Goal: Task Accomplishment & Management: Complete application form

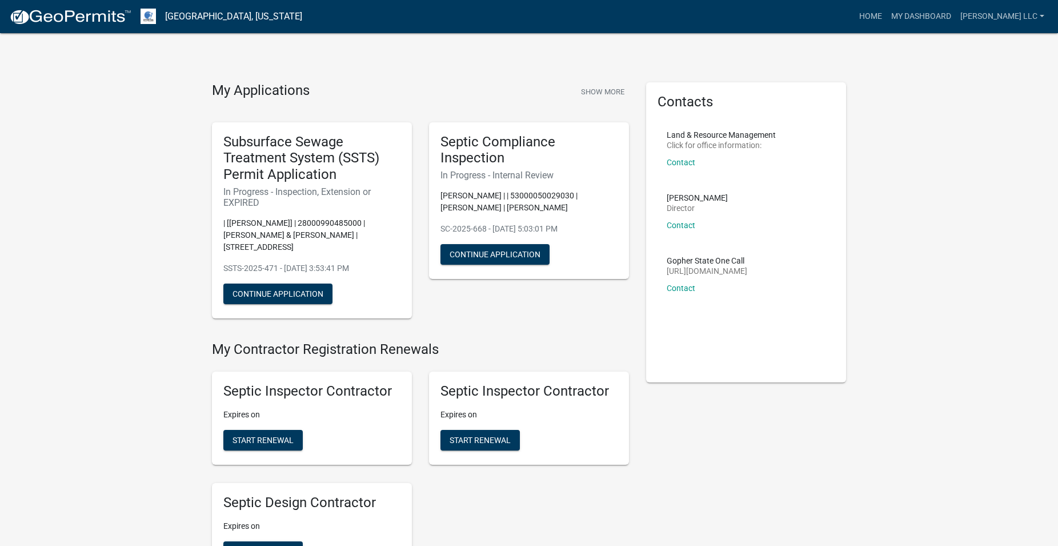
click at [75, 16] on img at bounding box center [70, 17] width 122 height 17
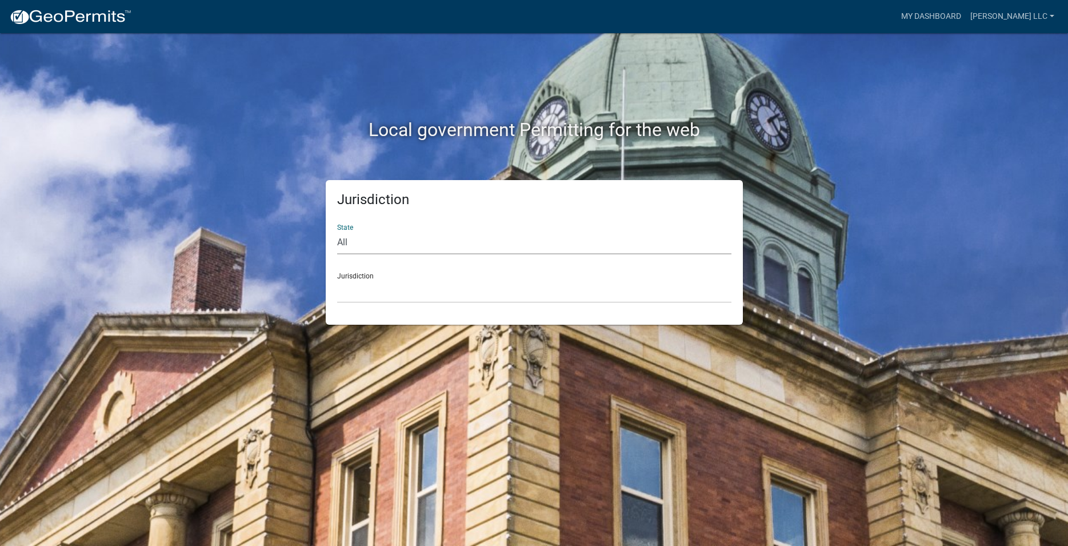
select select "[US_STATE]"
click option "[US_STATE]" at bounding box center [0, 0] width 0 height 0
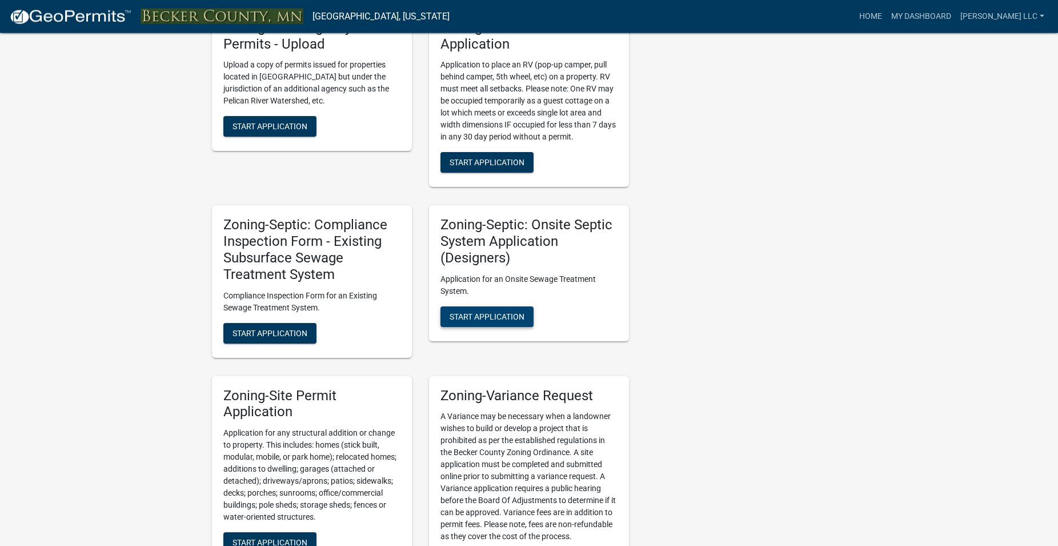
scroll to position [932, 0]
click at [516, 314] on span "Start Application" at bounding box center [487, 315] width 75 height 9
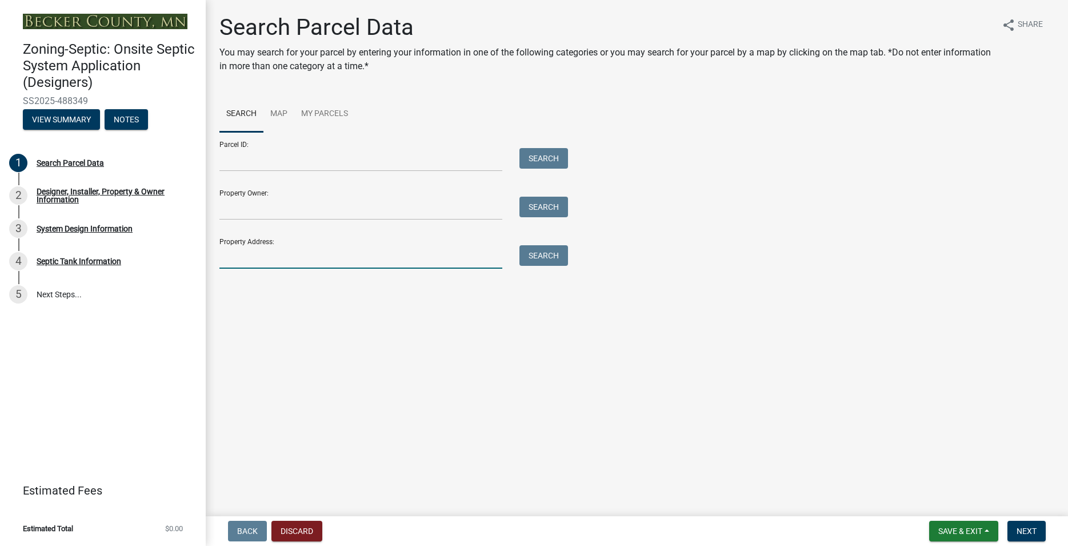
click at [295, 262] on input "Property Address:" at bounding box center [360, 256] width 283 height 23
type input "14868"
click at [546, 253] on button "Search" at bounding box center [543, 255] width 49 height 21
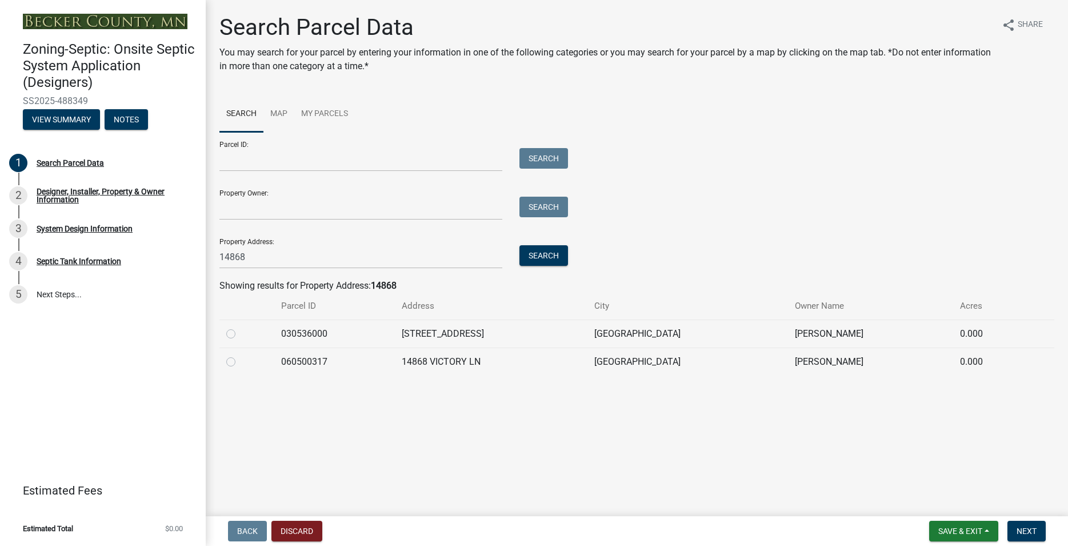
click at [240, 327] on label at bounding box center [240, 327] width 0 height 0
click at [240, 334] on input "radio" at bounding box center [243, 330] width 7 height 7
radio input "true"
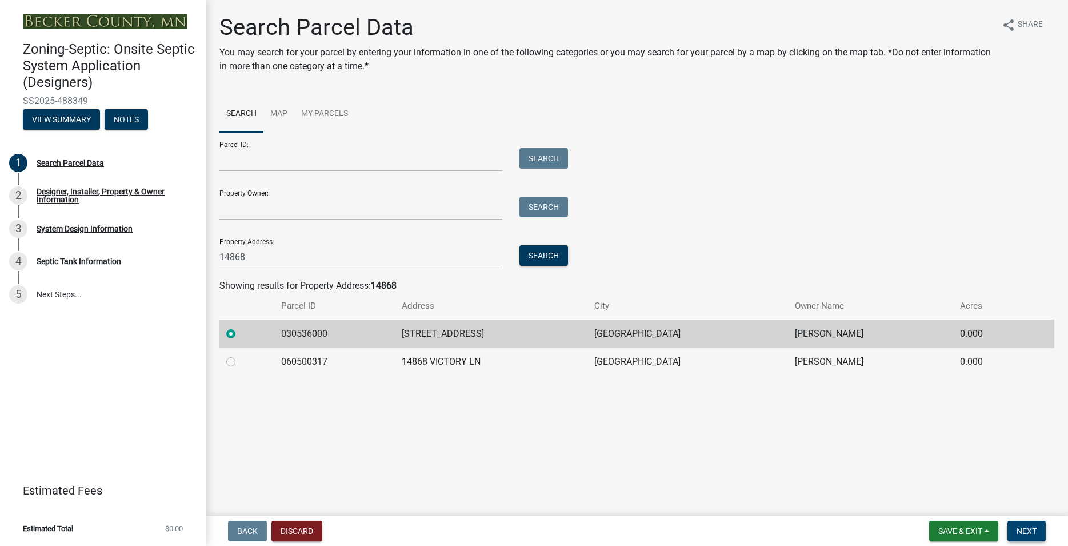
click at [1031, 529] on span "Next" at bounding box center [1026, 530] width 20 height 9
click at [1020, 526] on span "Next" at bounding box center [1026, 530] width 20 height 9
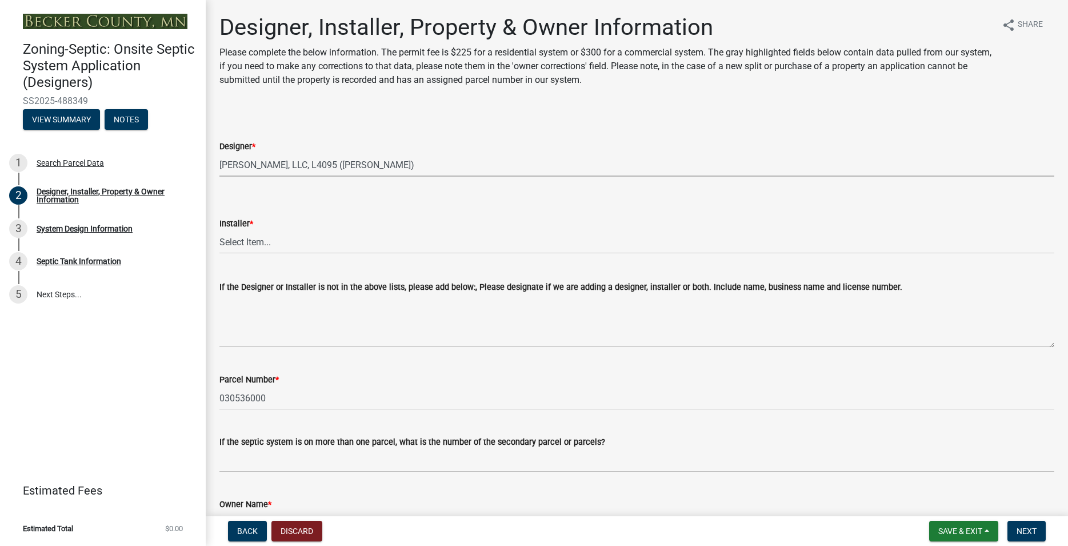
click option "[PERSON_NAME], LLC, L4095 ([PERSON_NAME])" at bounding box center [0, 0] width 0 height 0
select select "a3857460-3a0e-46b9-813b-a36e4cbca367"
click option "Metry Septic & Excavating LLC ([PERSON_NAME])" at bounding box center [0, 0] width 0 height 0
select select "370dcace-fa4b-476f-8e17-3b436b985960"
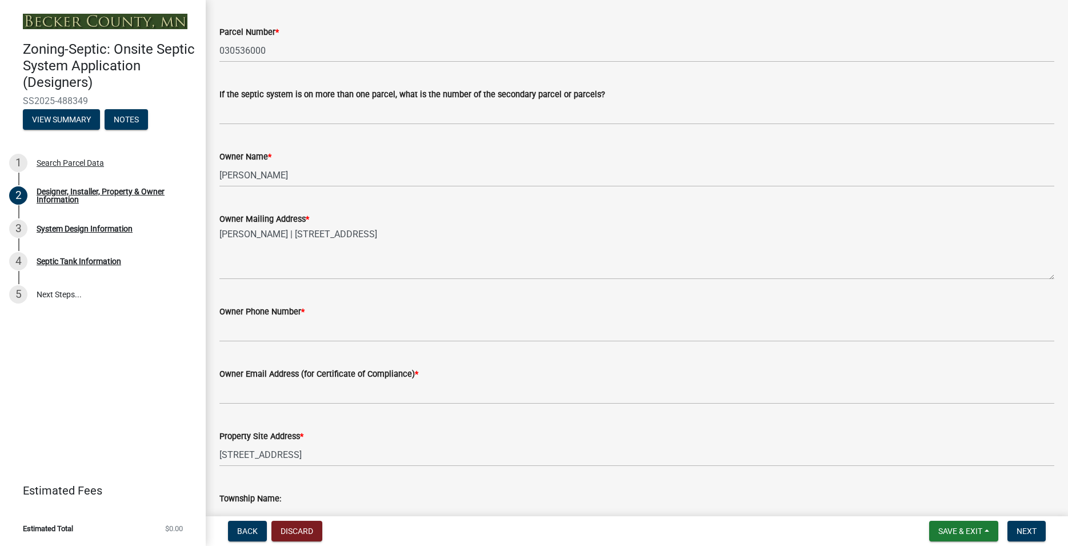
scroll to position [391, 0]
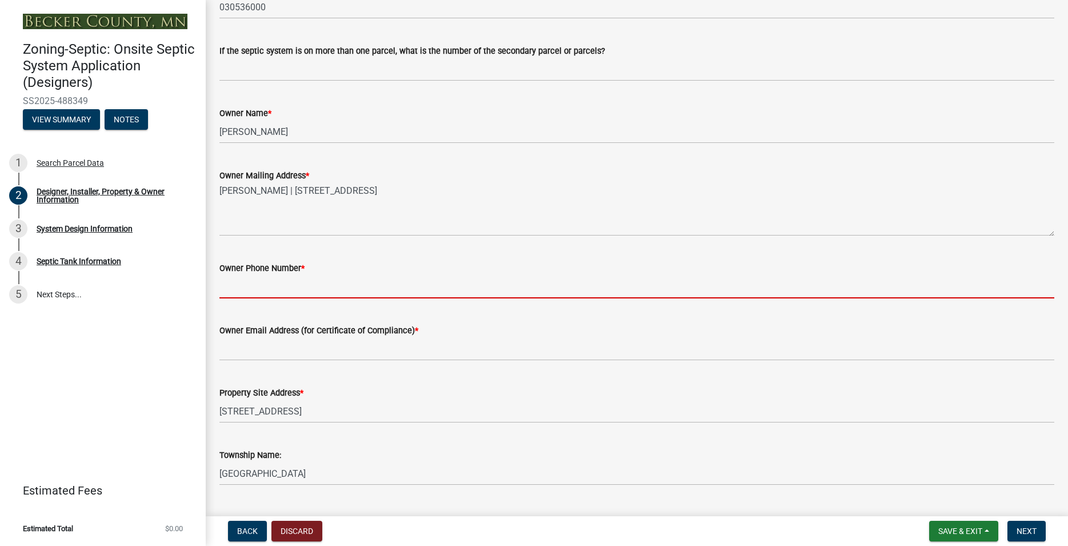
click at [268, 285] on input "Owner Phone Number *" at bounding box center [636, 286] width 835 height 23
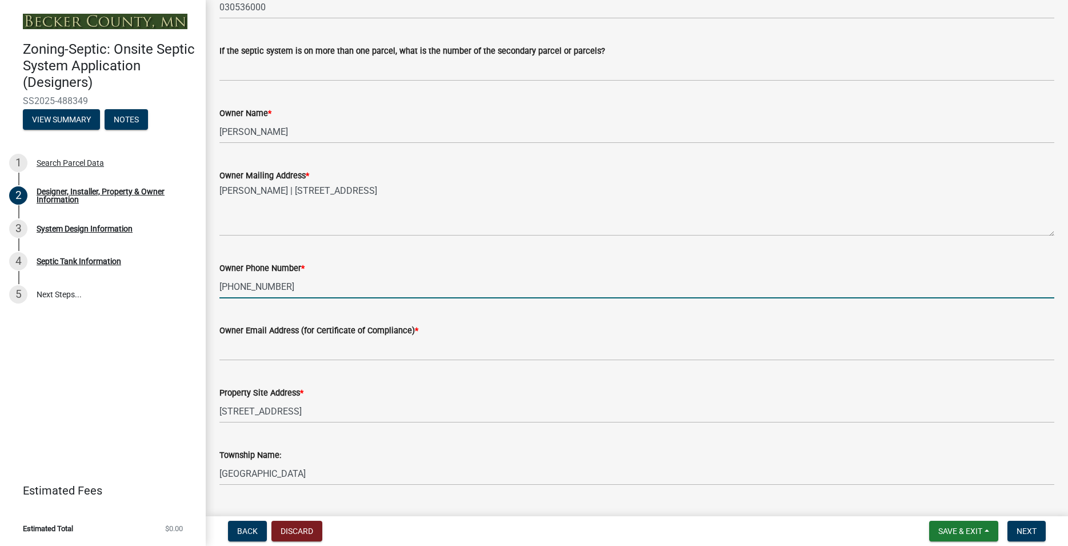
type input "[PHONE_NUMBER]"
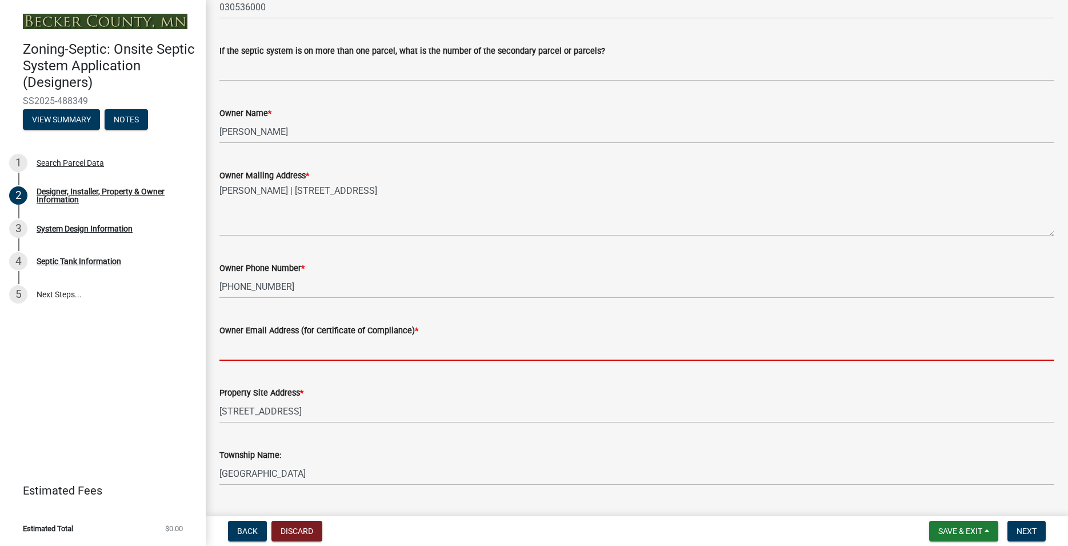
click at [275, 348] on input "Owner Email Address (for Certificate of Compliance) *" at bounding box center [636, 348] width 835 height 23
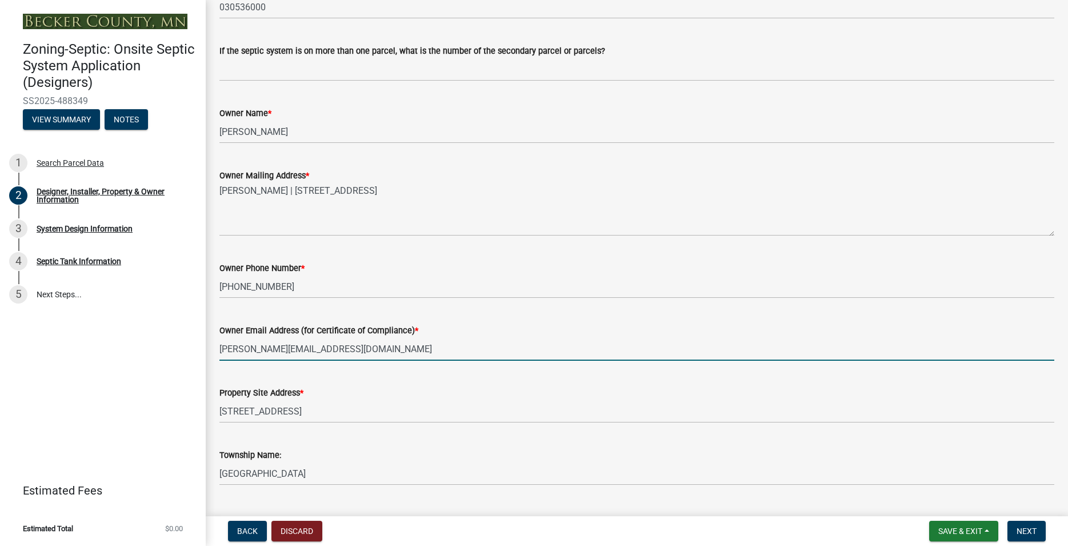
type input "[PERSON_NAME][EMAIL_ADDRESS][DOMAIN_NAME]"
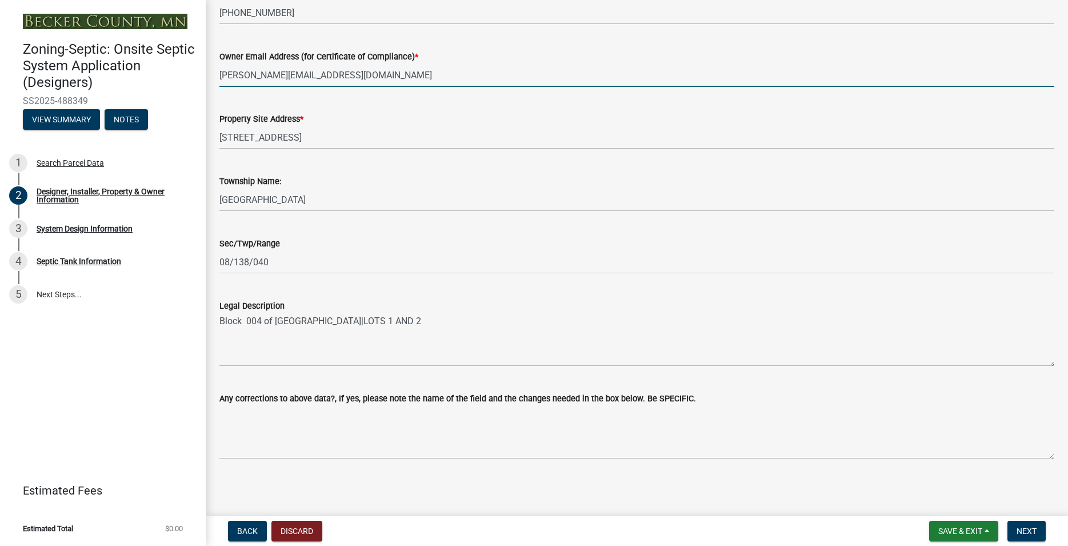
scroll to position [666, 0]
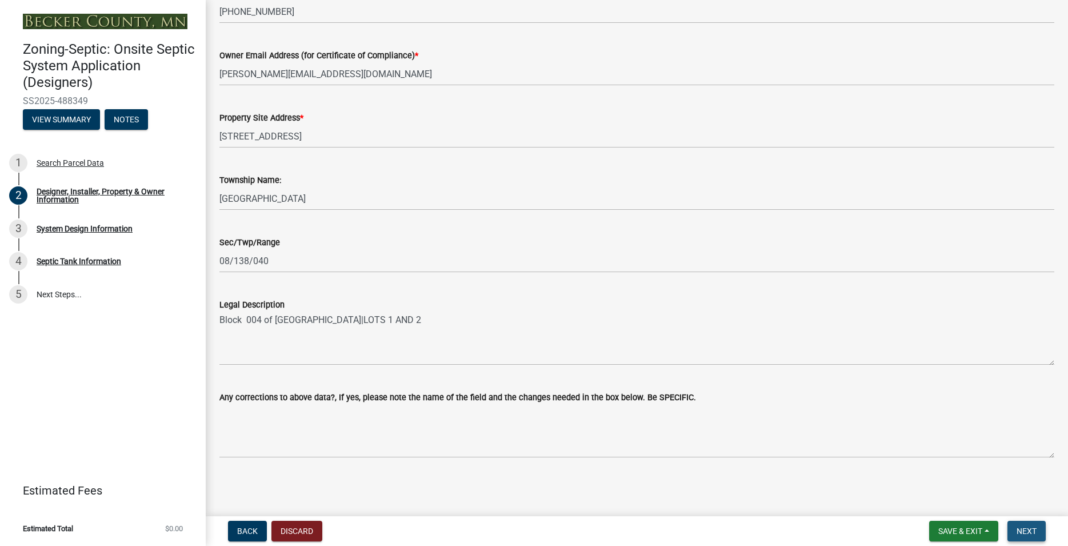
click at [1028, 531] on span "Next" at bounding box center [1026, 530] width 20 height 9
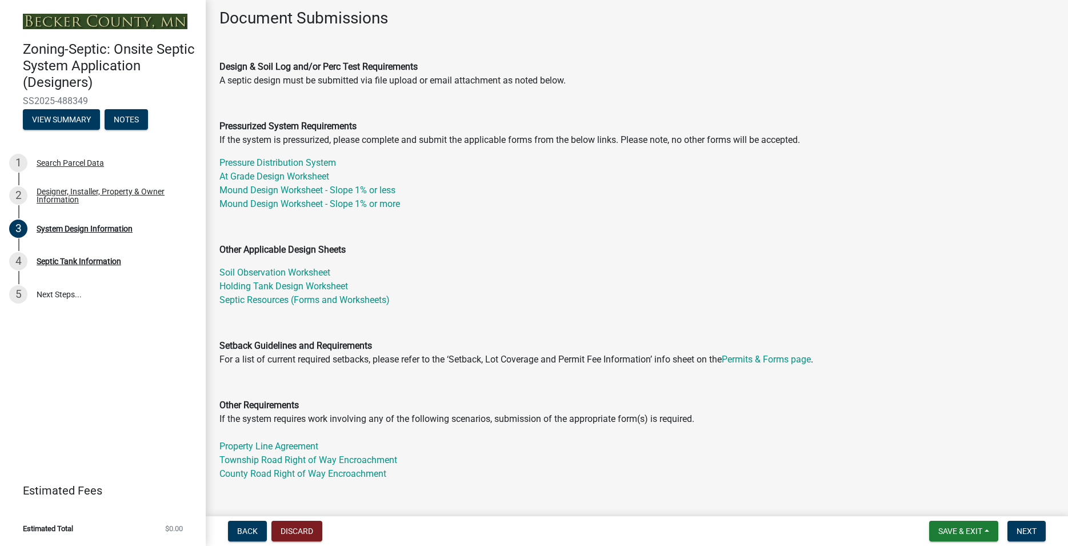
scroll to position [391, 0]
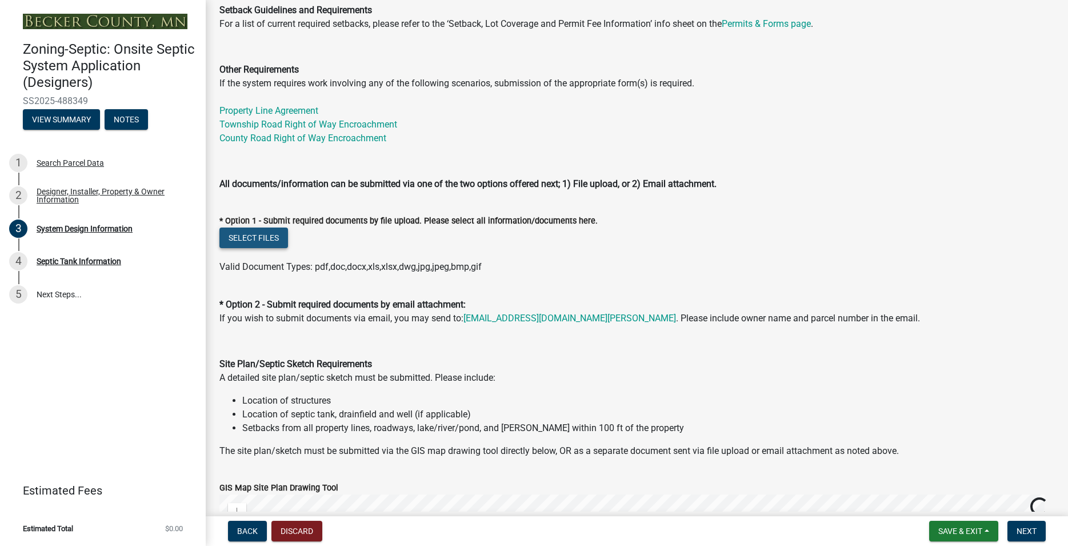
click at [271, 238] on button "Select files" at bounding box center [253, 237] width 69 height 21
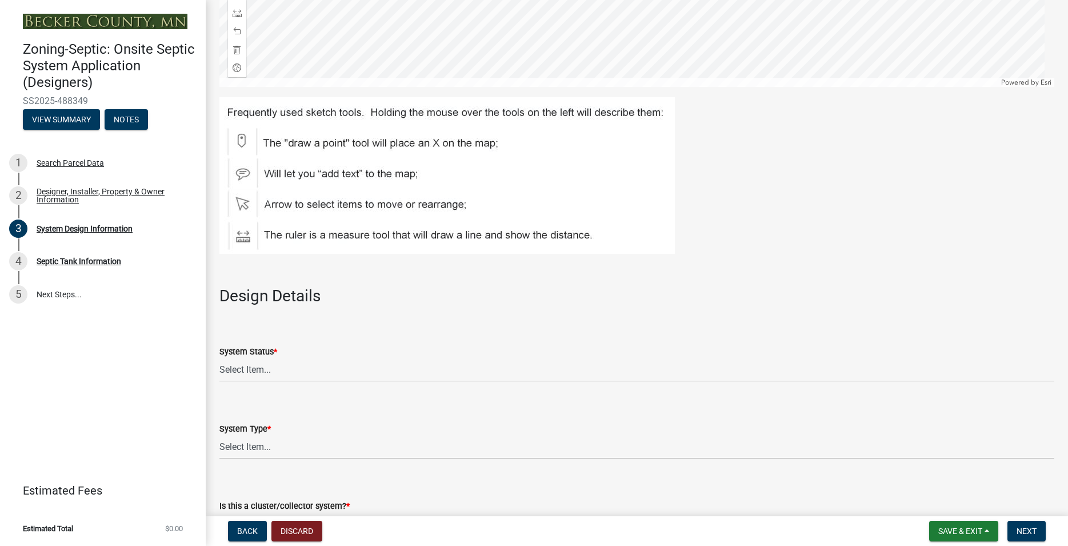
scroll to position [1191, 0]
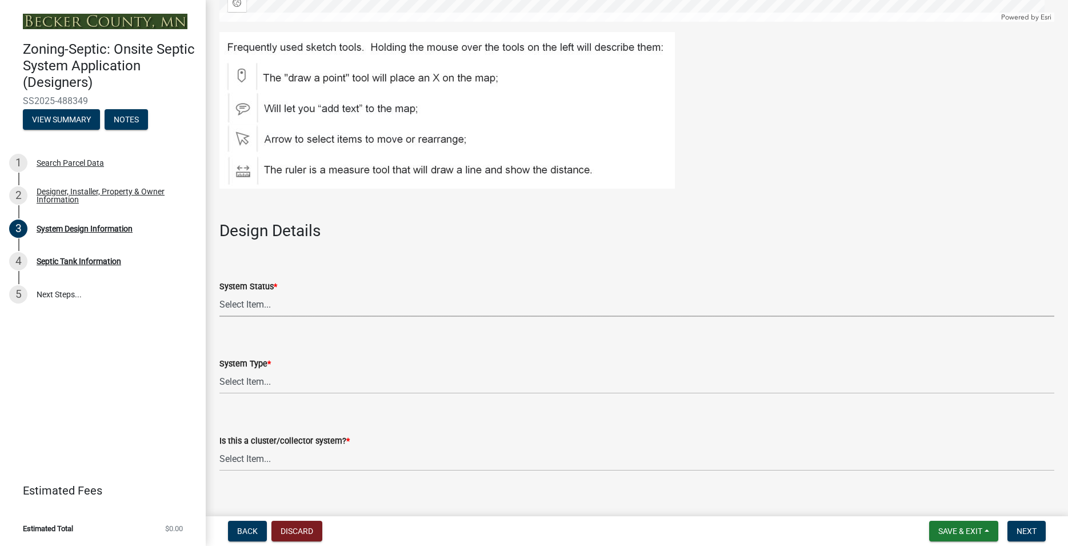
click at [219, 293] on select "Select Item... No Existing System Replacement System Failing System (Cesspool, …" at bounding box center [636, 304] width 835 height 23
click option "Replacement System" at bounding box center [0, 0] width 0 height 0
select select "8ba21533-2acf-4cc6-95e5-280e4aabd5a3"
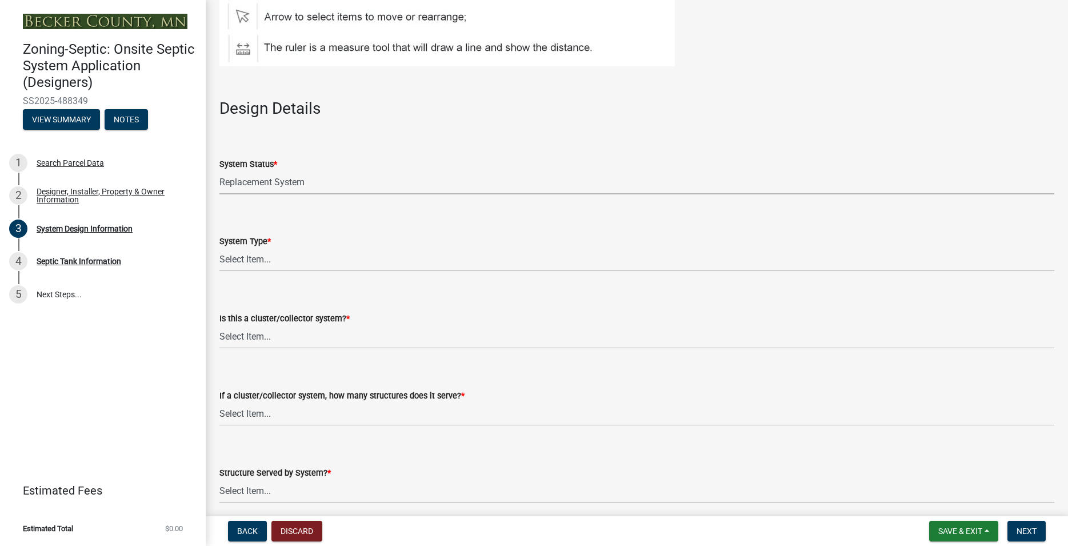
scroll to position [1321, 0]
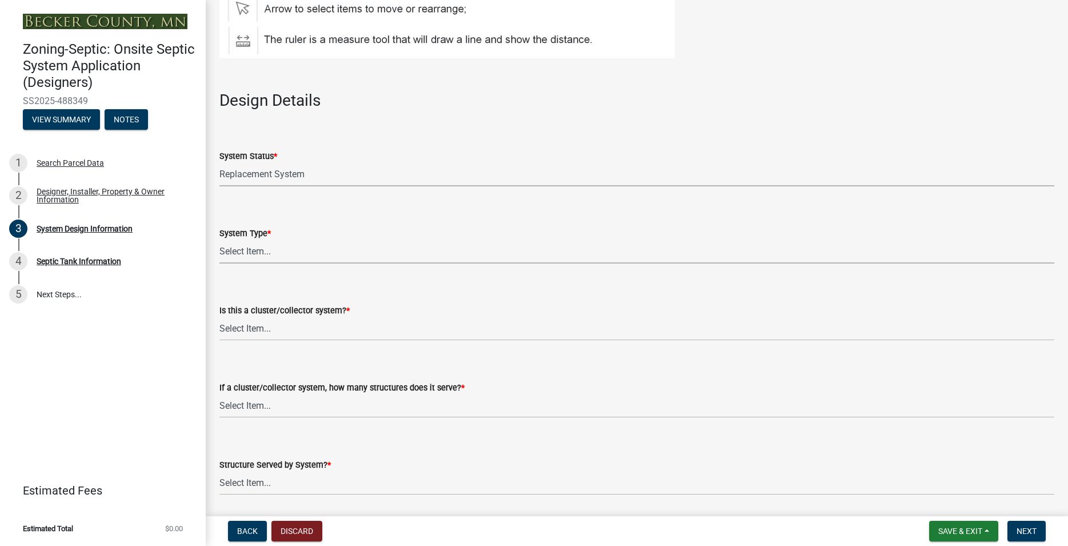
click at [219, 240] on select "Select Item... Type I Type II Type III Type IV Type V" at bounding box center [636, 251] width 835 height 23
click option "Type I" at bounding box center [0, 0] width 0 height 0
select select "25258e87-3ef9-4f1c-a5f1-75a1d463abfb"
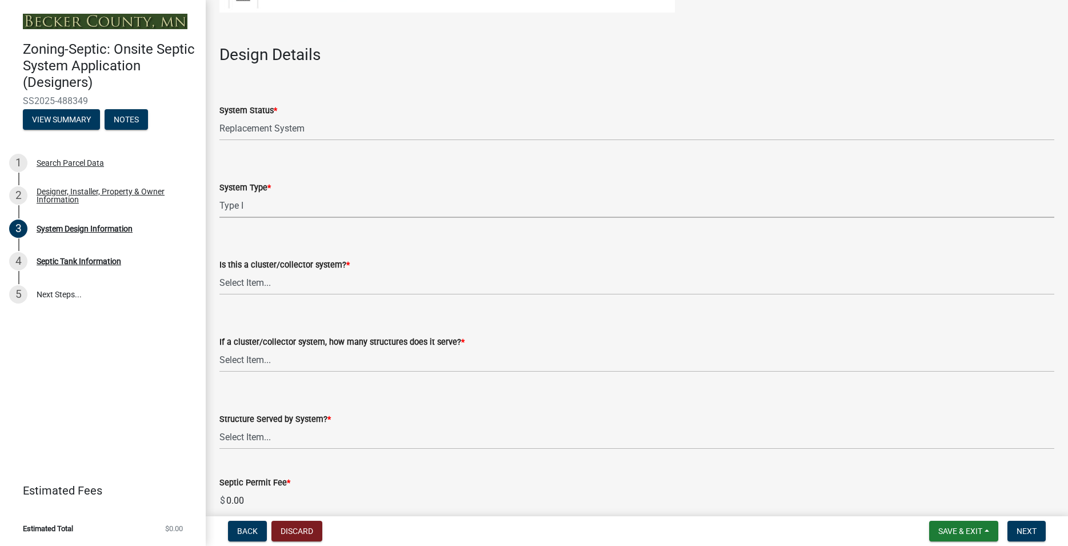
scroll to position [1386, 0]
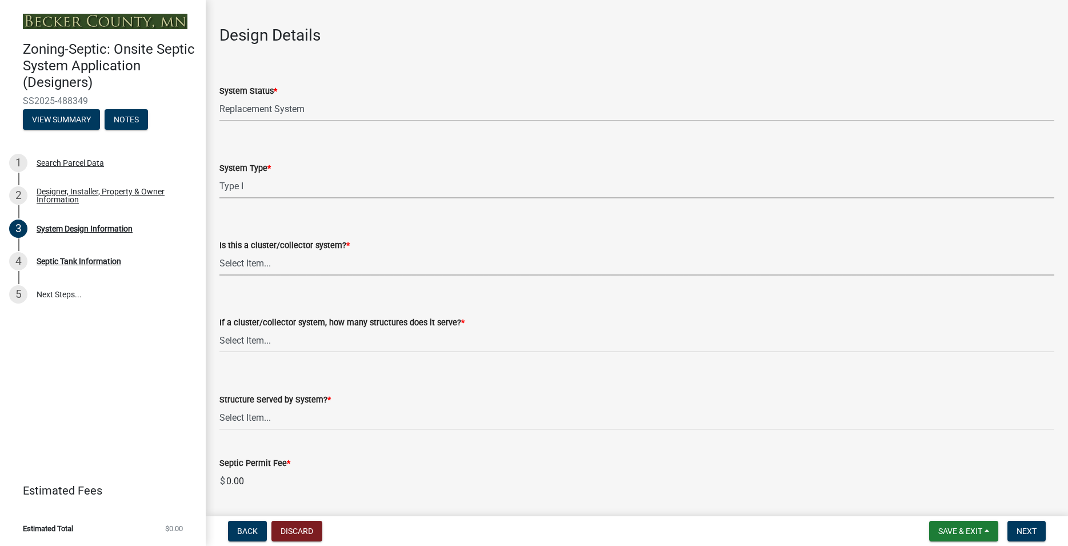
click at [219, 252] on select "Select Item... Yes No" at bounding box center [636, 263] width 835 height 23
click option "No" at bounding box center [0, 0] width 0 height 0
select select "011fbff4-a41d-4a75-9bd8-71c7e6c69e0d"
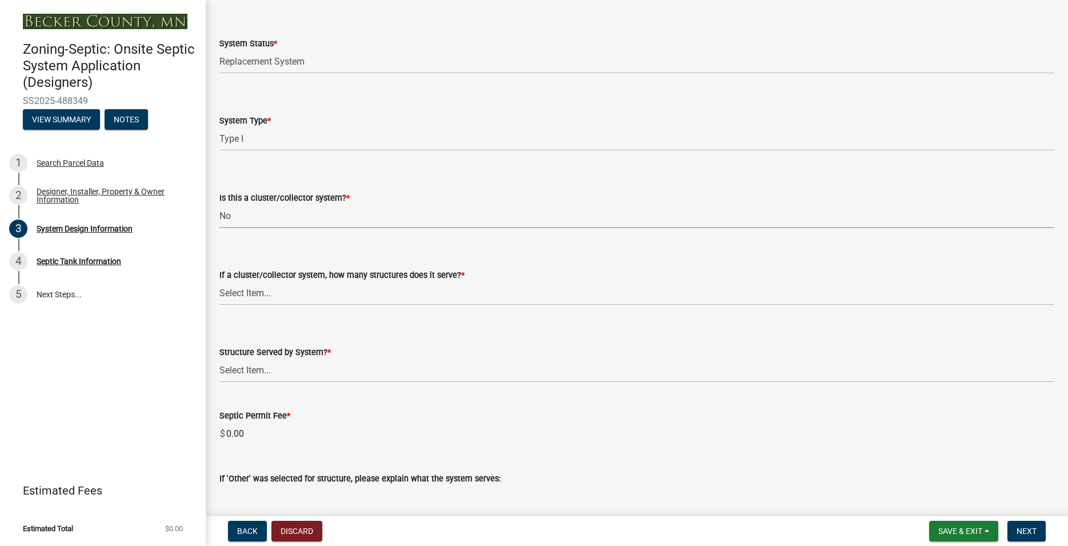
scroll to position [1451, 0]
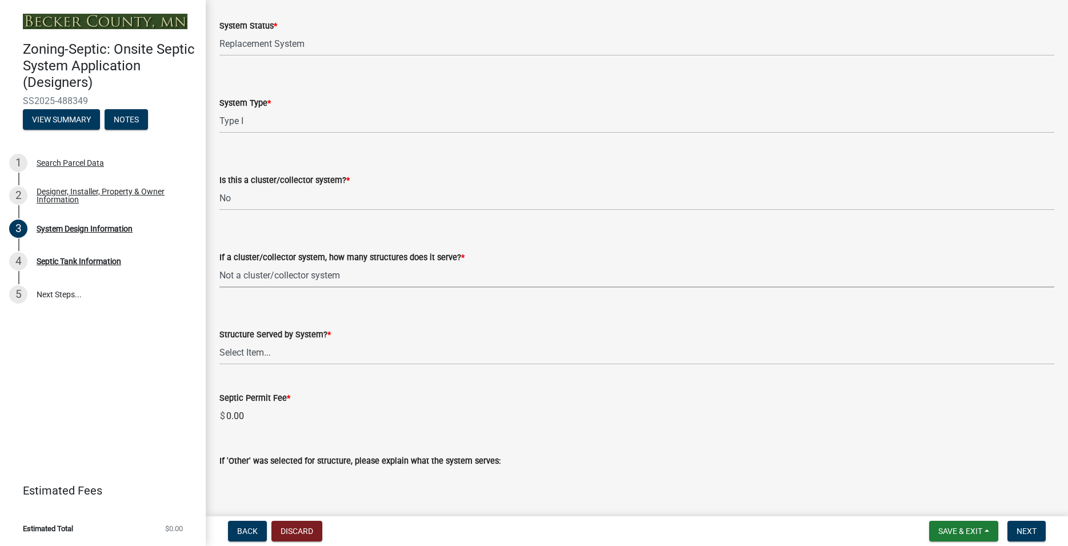
click option "Not a cluster/collector system" at bounding box center [0, 0] width 0 height 0
select select "85fdfef2-2683-4311-b5d5-5505f6411127"
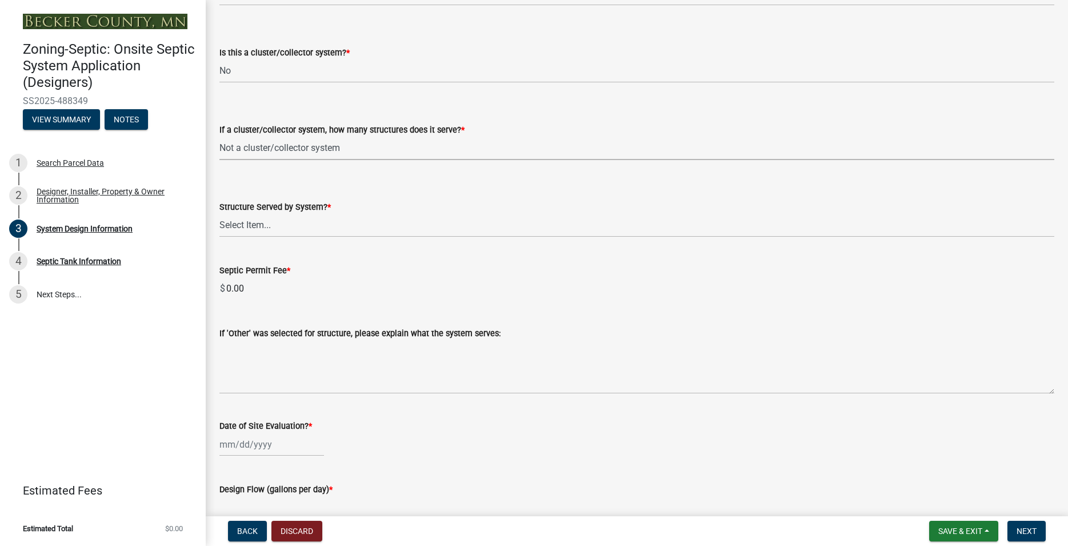
scroll to position [1581, 0]
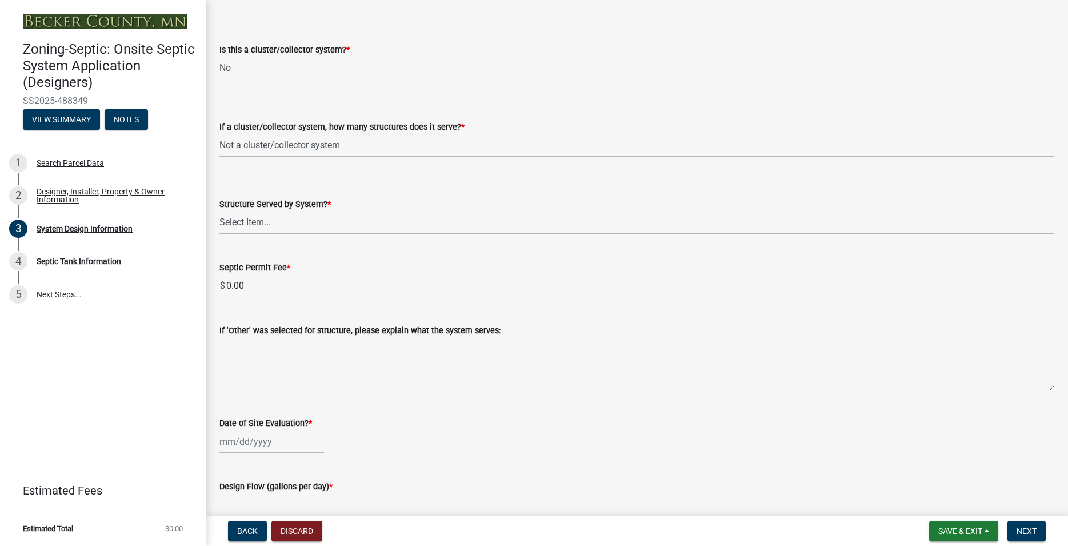
click at [219, 211] on select "Select Item... Commercial Resort Commercial - Non Resort Other Full-Time Dwelli…" at bounding box center [636, 222] width 835 height 23
click option "Full-Time Dwelling" at bounding box center [0, 0] width 0 height 0
select select "d95a9312-c8a1-4ec7-8581-25dbcf440a1f"
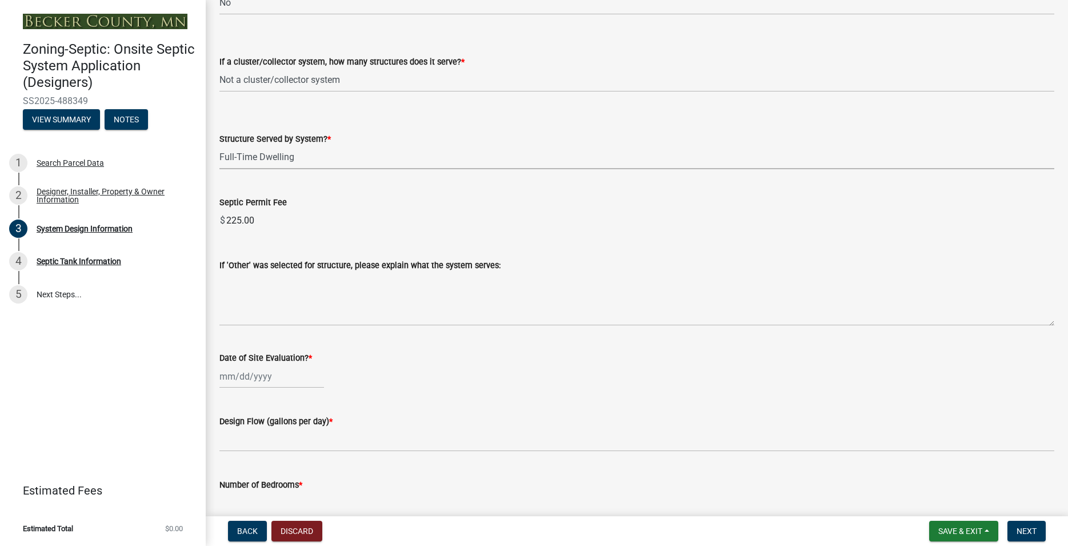
scroll to position [1712, 0]
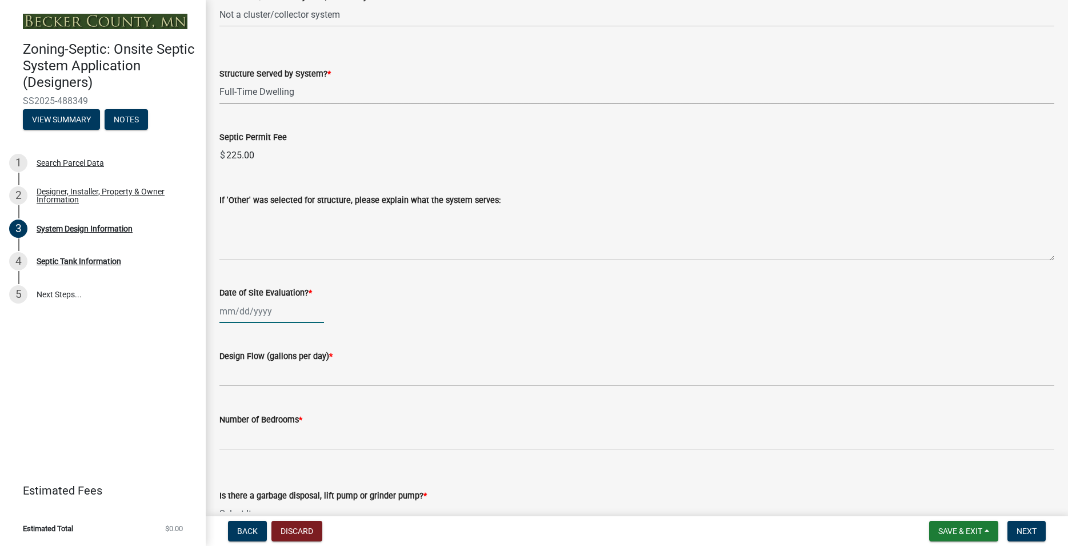
click at [256, 306] on input "Date of Site Evaluation? *" at bounding box center [271, 310] width 105 height 23
select select "10"
select select "2025"
click at [227, 337] on button "Previous month" at bounding box center [231, 335] width 14 height 18
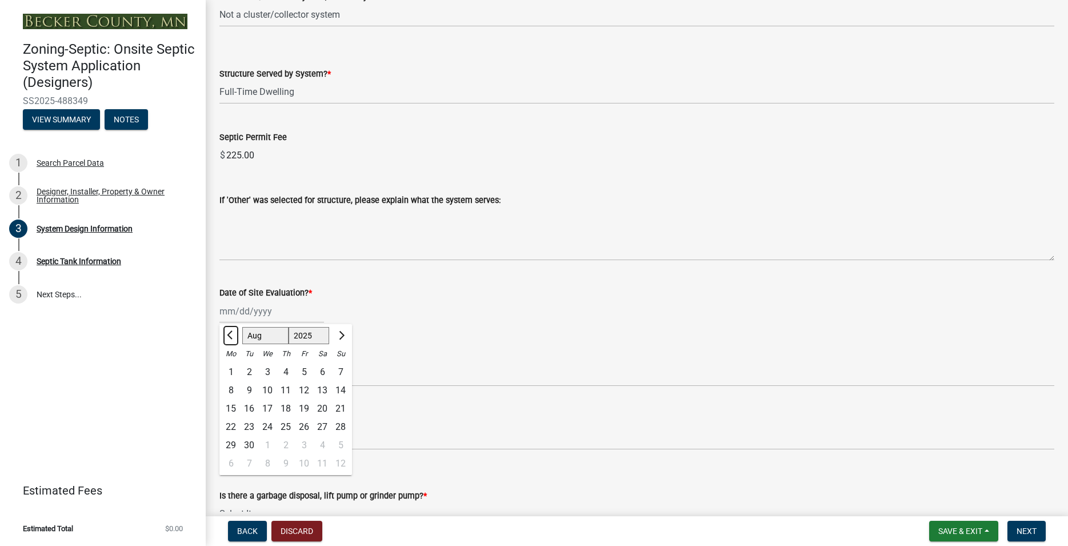
click at [227, 337] on button "Previous month" at bounding box center [231, 335] width 14 height 18
click at [341, 332] on span "Next month" at bounding box center [340, 335] width 9 height 9
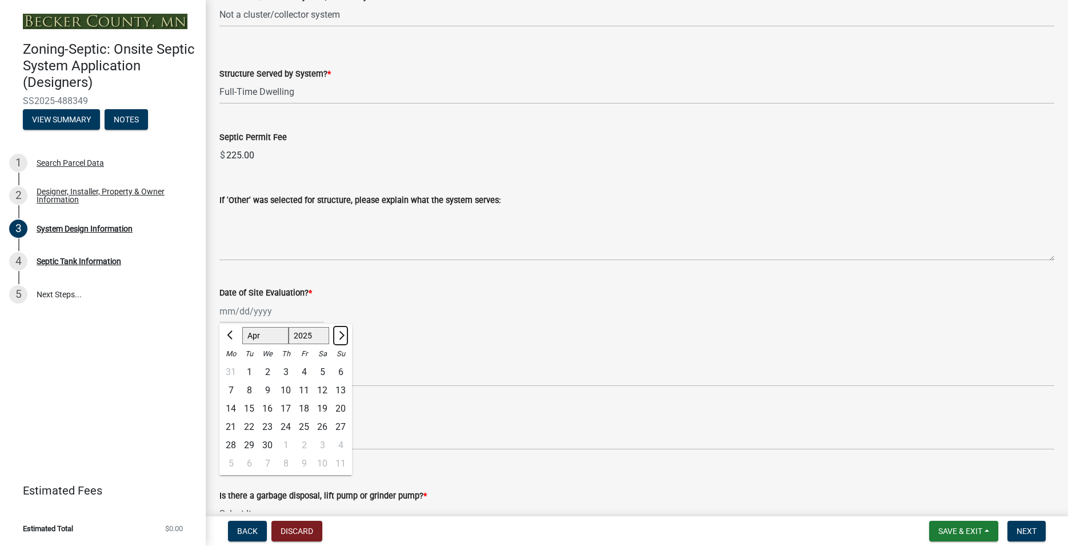
select select "5"
click at [283, 427] on div "22" at bounding box center [286, 427] width 18 height 18
type input "[DATE]"
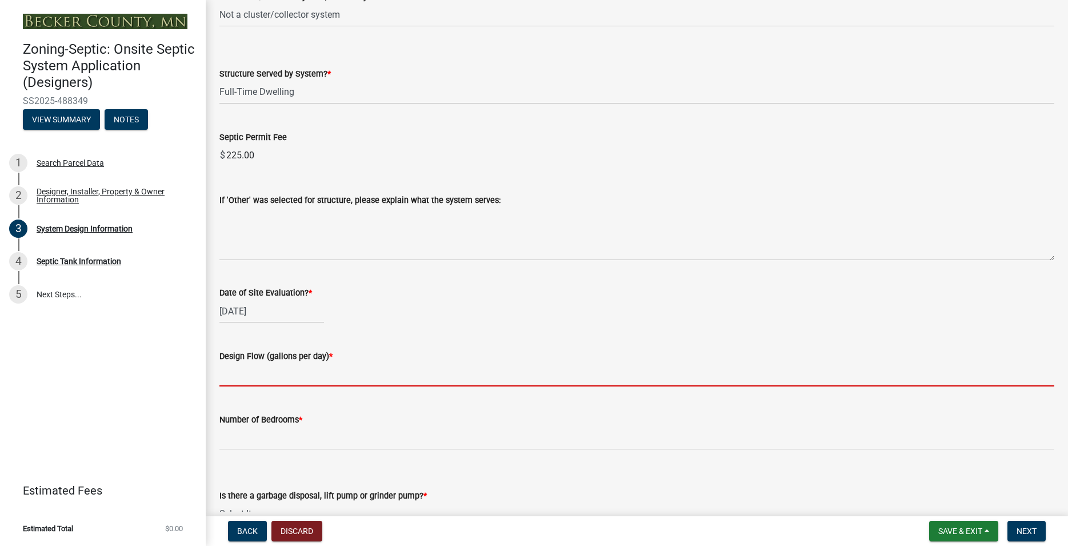
click at [283, 377] on input "text" at bounding box center [636, 374] width 835 height 23
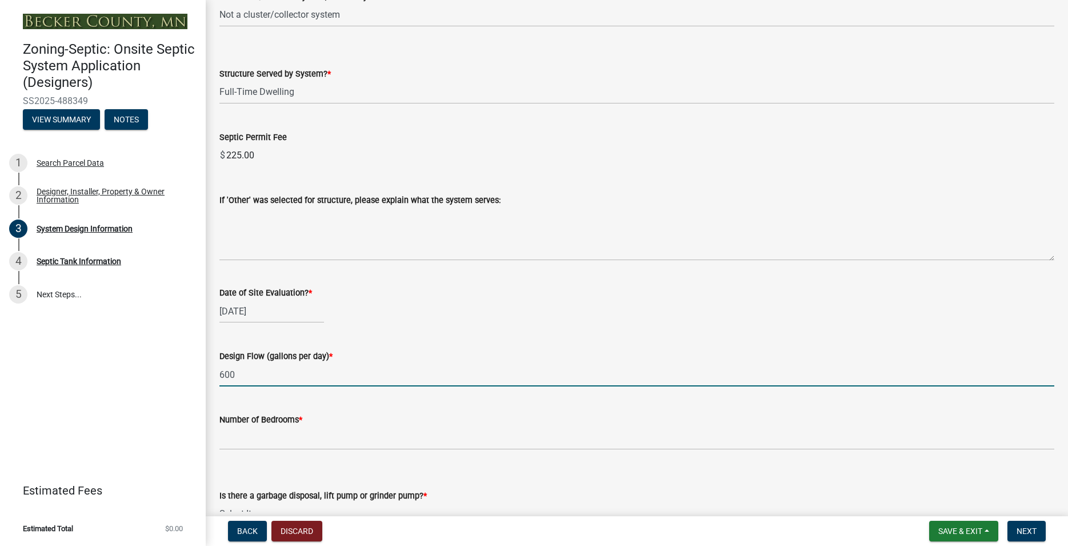
type input "600"
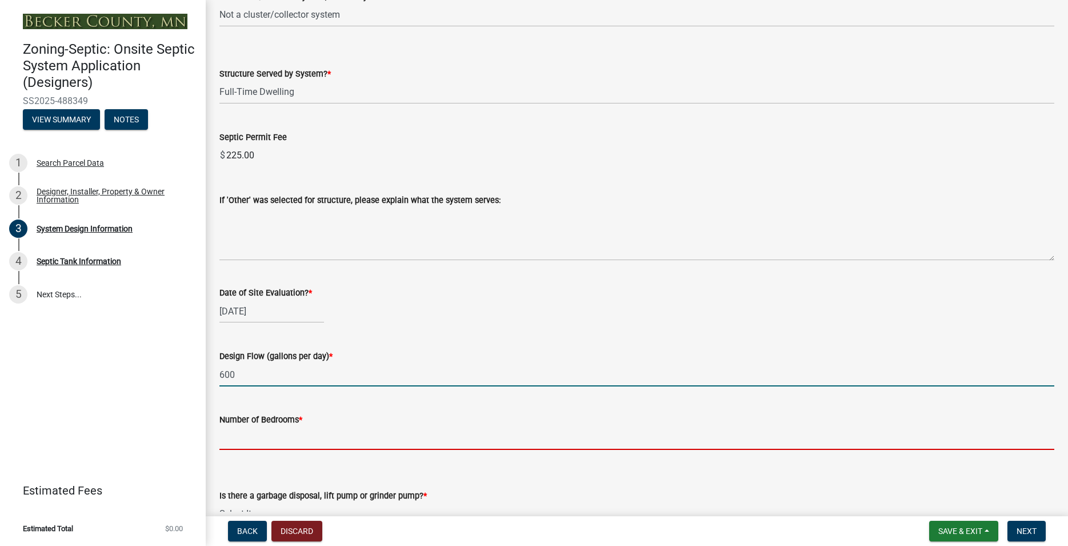
click at [246, 447] on input "Number of Bedrooms *" at bounding box center [636, 437] width 835 height 23
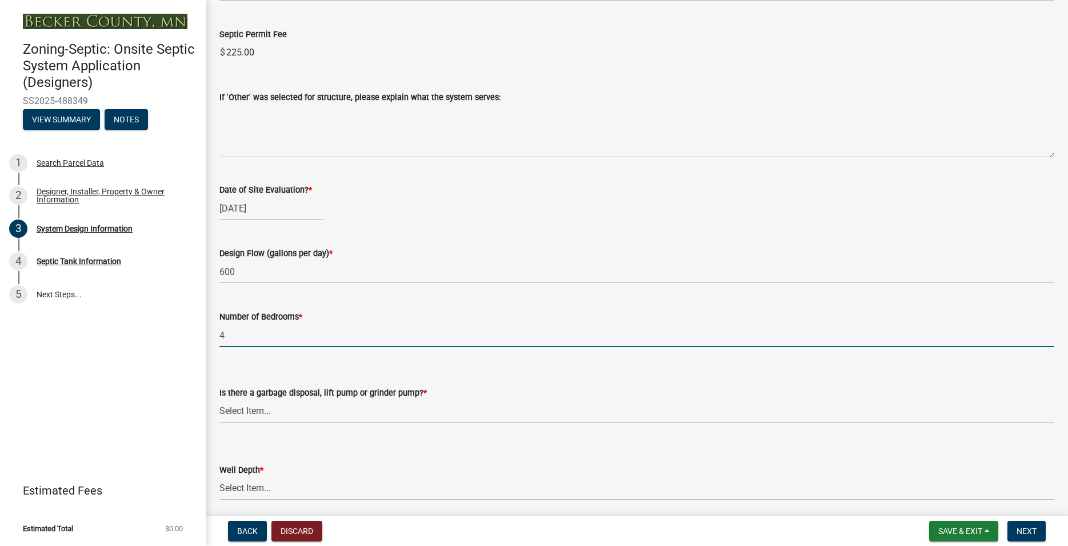
scroll to position [1842, 0]
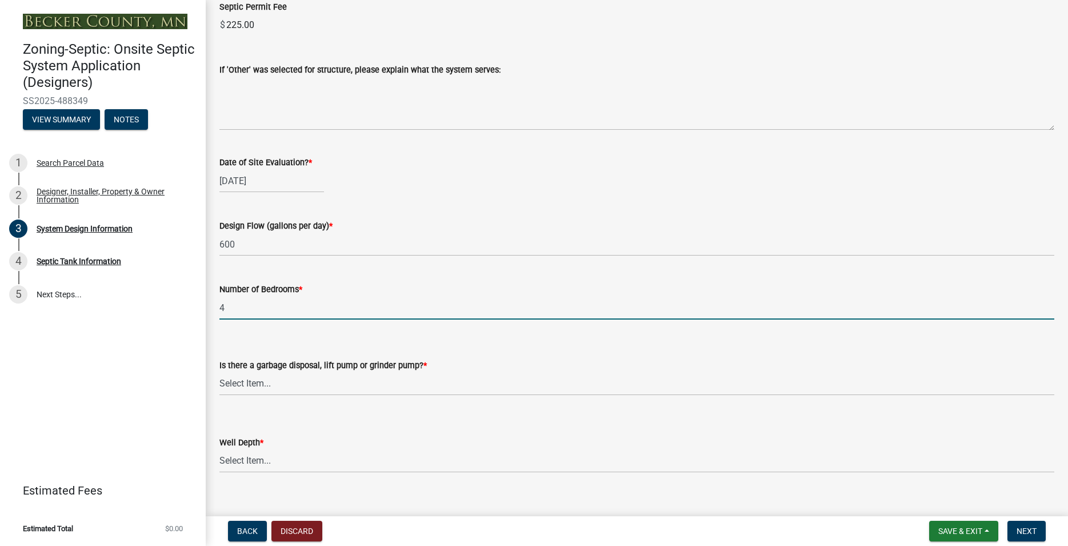
type input "4"
click at [219, 372] on select "Select Item... Yes No" at bounding box center [636, 383] width 835 height 23
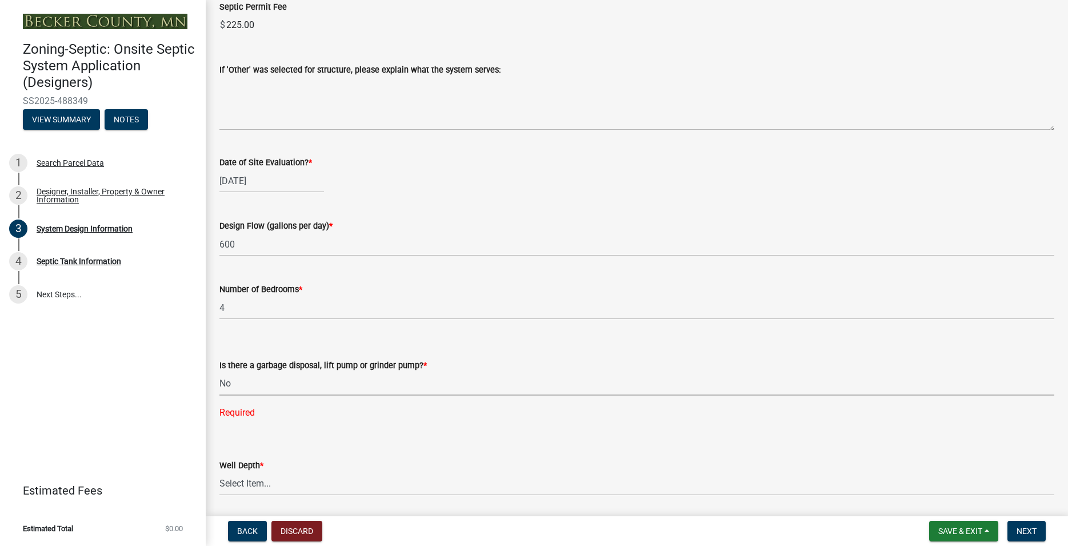
click option "No" at bounding box center [0, 0] width 0 height 0
select select "ba735beb-519e-40f0-ae20-62d65fc4c46b"
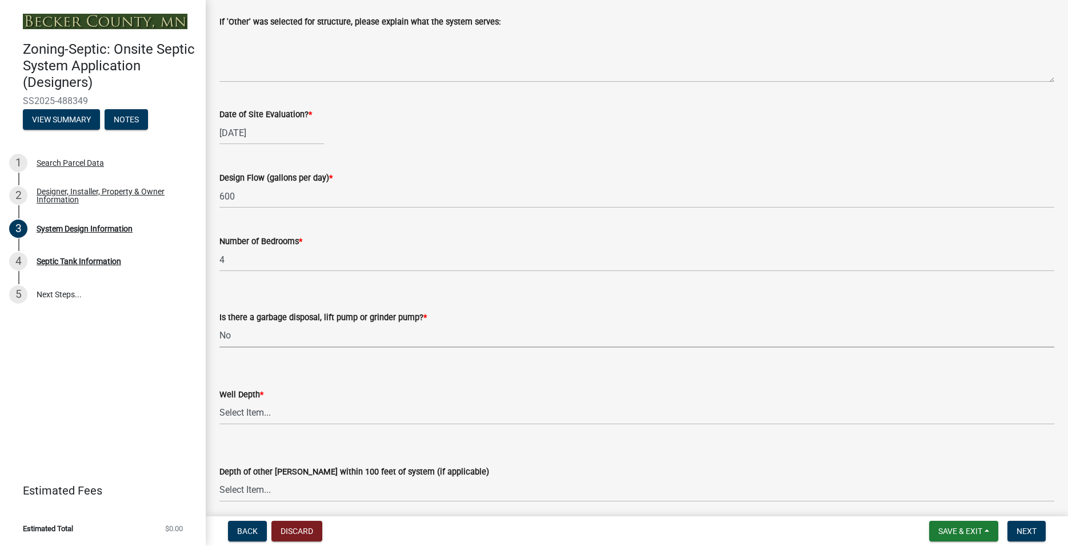
scroll to position [1907, 0]
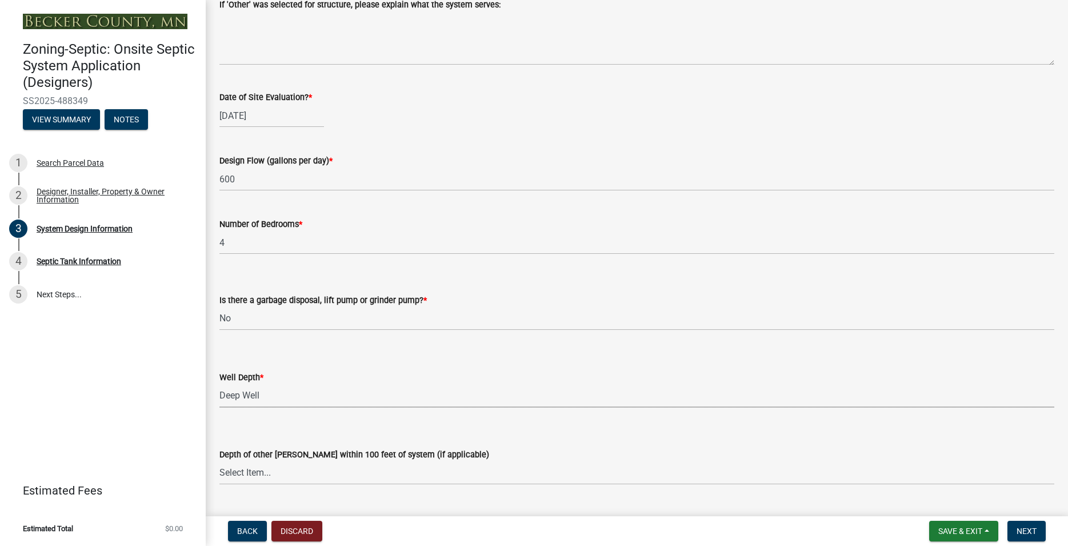
click option "Deep Well" at bounding box center [0, 0] width 0 height 0
select select "ef698bf5-6172-44c1-9ffb-522c07469aed"
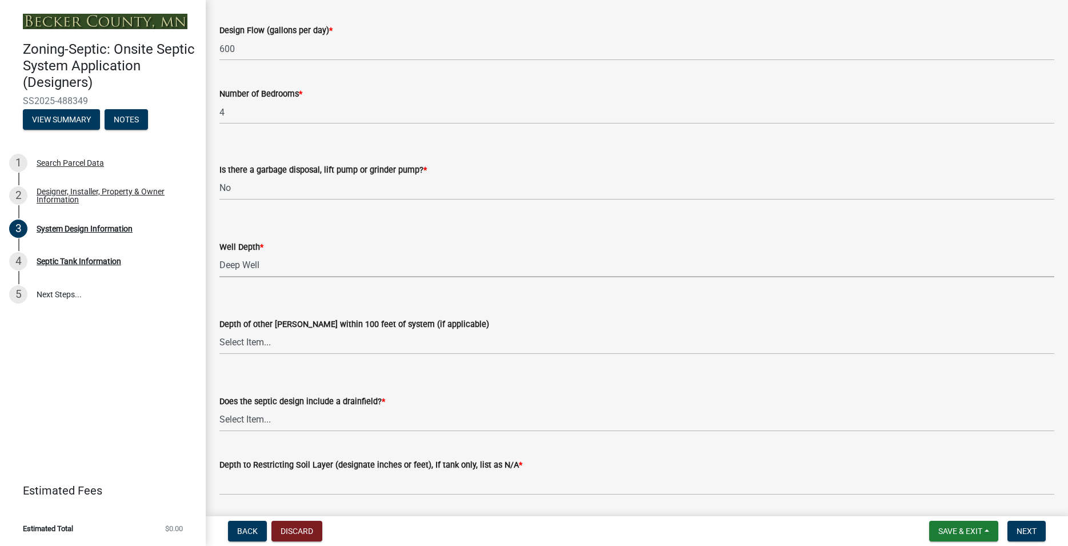
scroll to position [2103, 0]
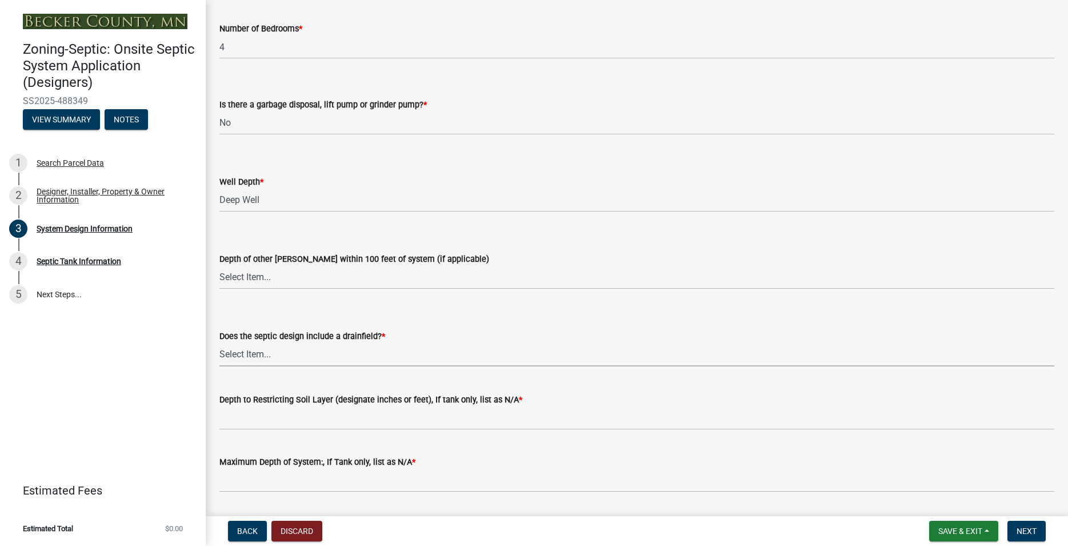
click at [219, 343] on select "Select Item... Yes No Existing - COC must by submitted" at bounding box center [636, 354] width 835 height 23
click option "Yes" at bounding box center [0, 0] width 0 height 0
select select "a0c59fcd-b61c-4c3a-90a8-e70849750c47"
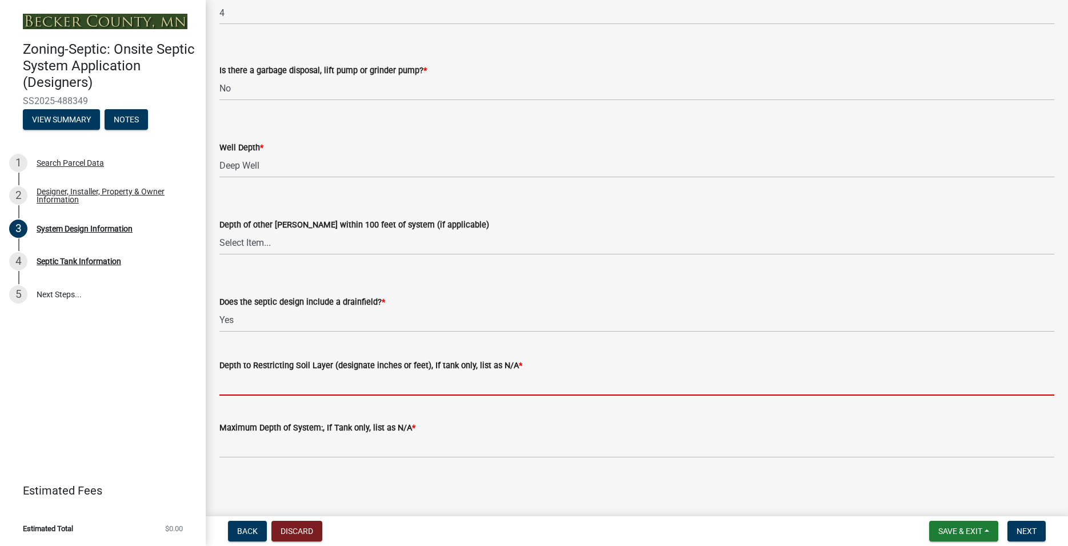
click at [255, 384] on input "Depth to Restricting Soil Layer (designate inches or feet), If tank only, list …" at bounding box center [636, 383] width 835 height 23
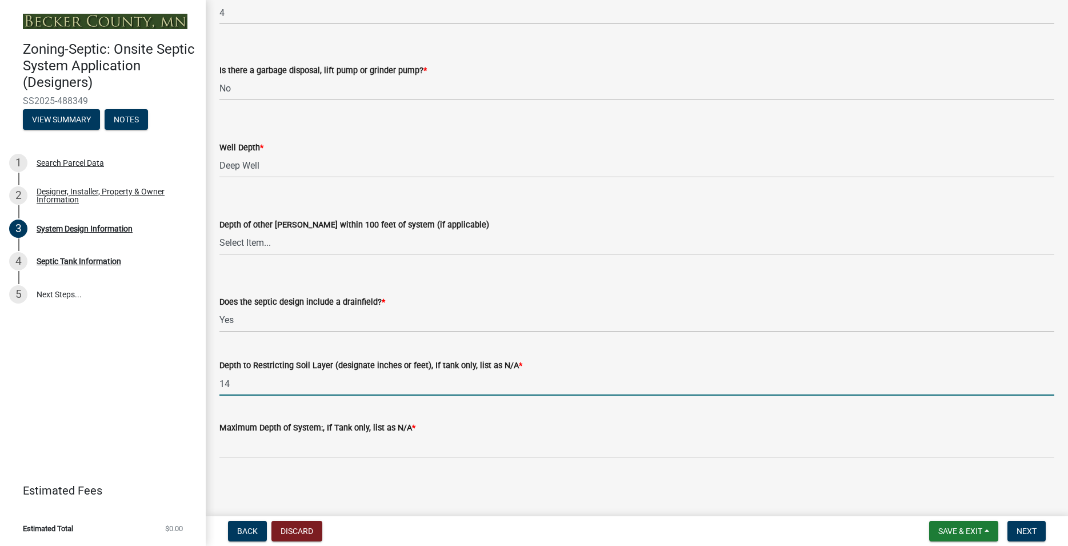
type input "14"
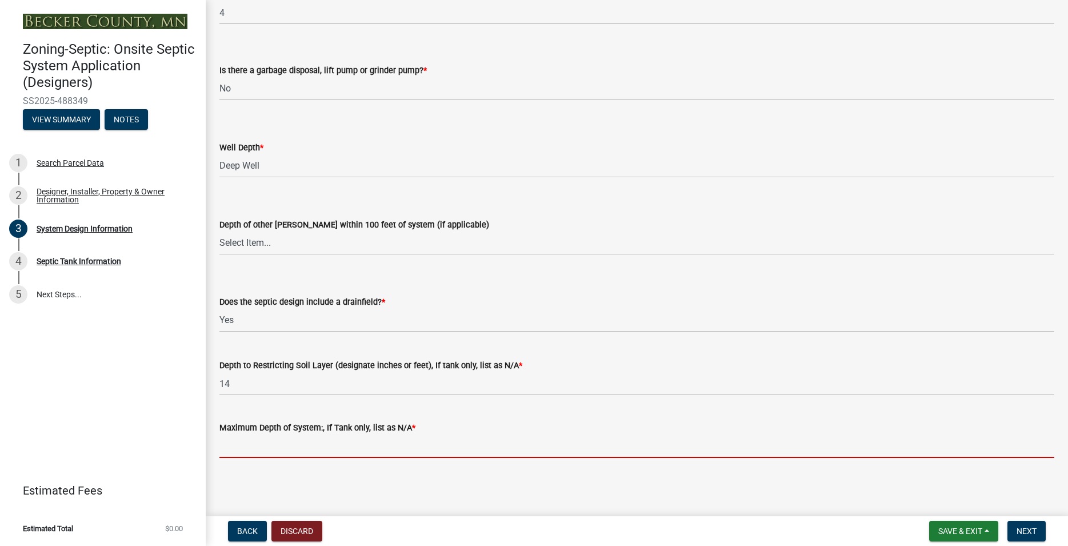
click at [287, 447] on input "Maximum Depth of System:, If Tank only, list as N/A *" at bounding box center [636, 445] width 835 height 23
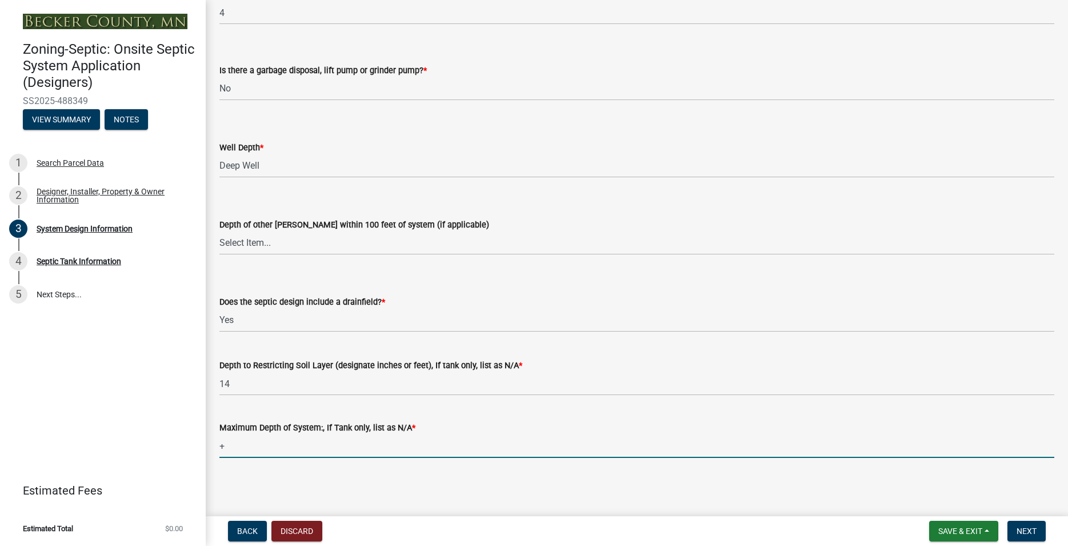
click at [246, 447] on input "+" at bounding box center [636, 445] width 835 height 23
type input "+22"
click at [1015, 527] on button "Next" at bounding box center [1026, 530] width 38 height 21
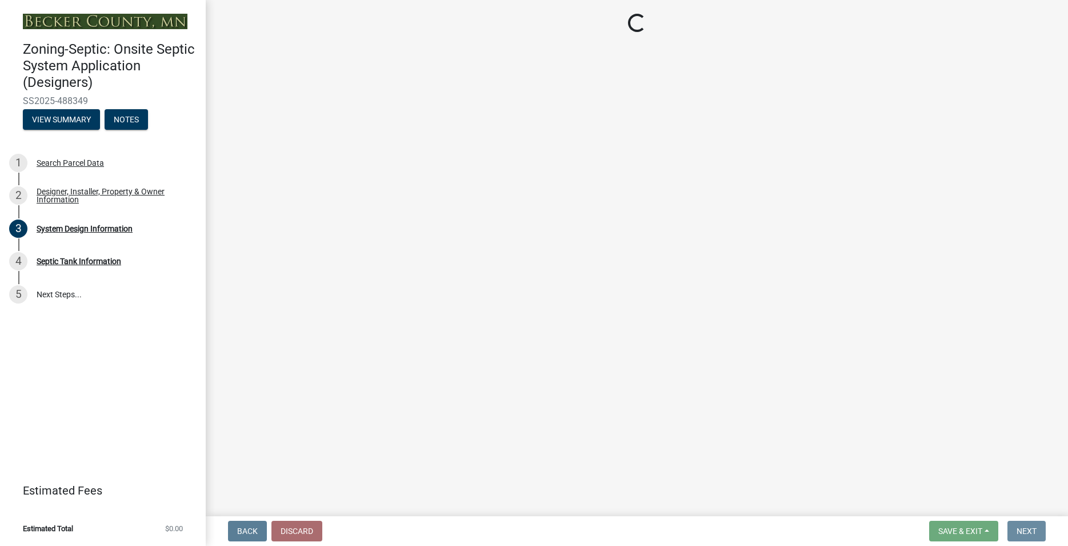
scroll to position [0, 0]
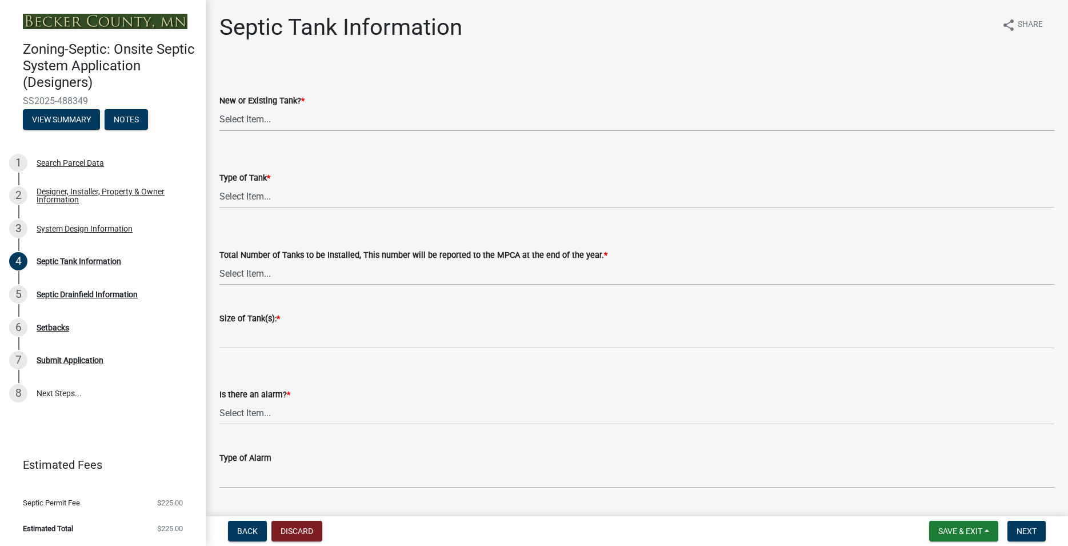
click at [219, 107] on select "Select Item... New Existing Both -New and Existing Tank" at bounding box center [636, 118] width 835 height 23
click option "Both -New and Existing Tank" at bounding box center [0, 0] width 0 height 0
select select "b6276d4c-1088-425f-af8c-5b40f8c7306e"
click at [219, 185] on select "Select Item... Single Septic Tank Compartmented Tank Single Tank plus Compartme…" at bounding box center [636, 196] width 835 height 23
click option "Compartmented Tank" at bounding box center [0, 0] width 0 height 0
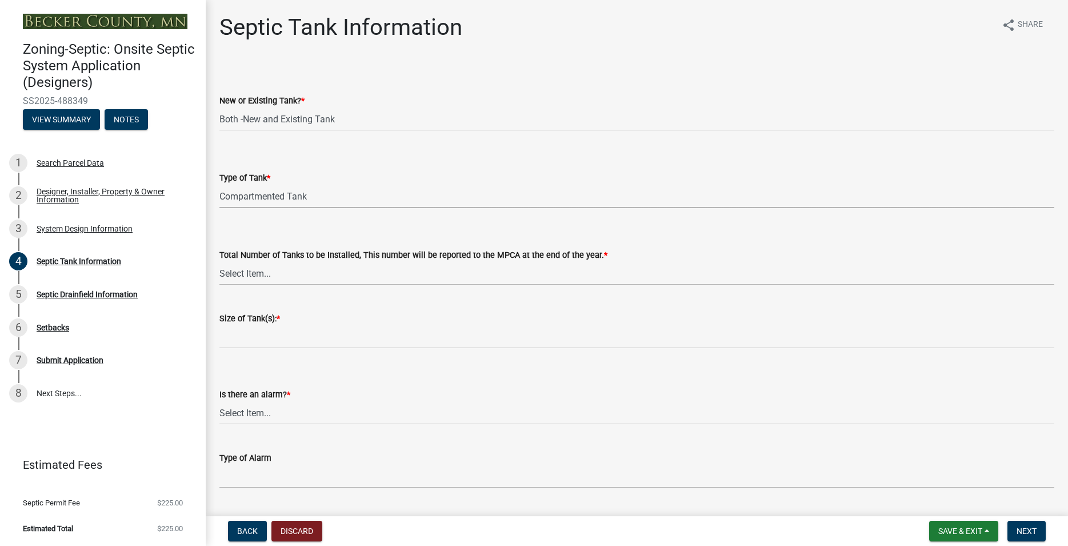
select select "8af00ff6-ccdf-43a1-aa9f-9d195177e029"
click option "1" at bounding box center [0, 0] width 0 height 0
select select "52556460-45fa-4026-a6c2-c70bb0823cb5"
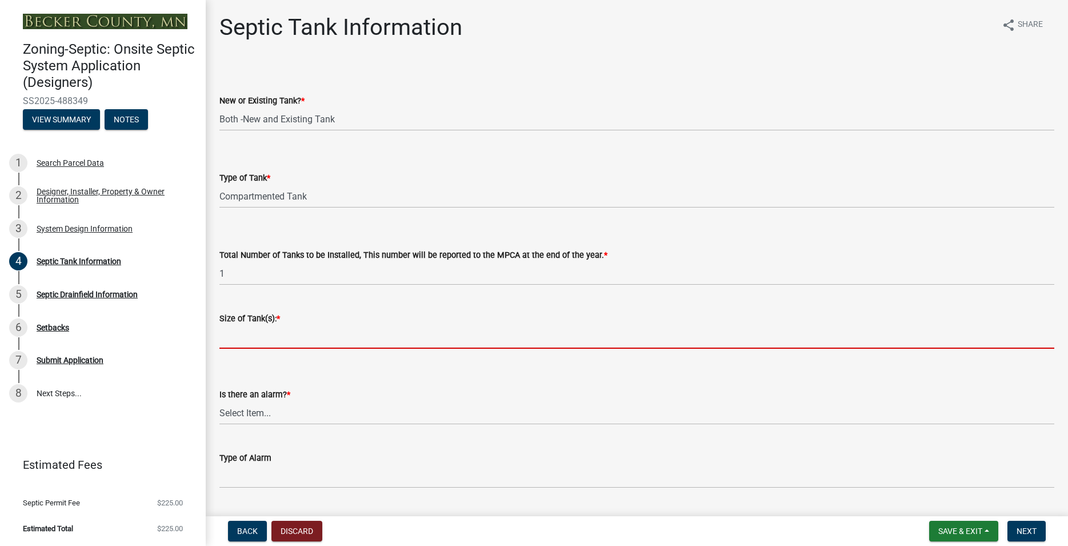
click at [257, 339] on input "Size of Tank(s): *" at bounding box center [636, 336] width 835 height 23
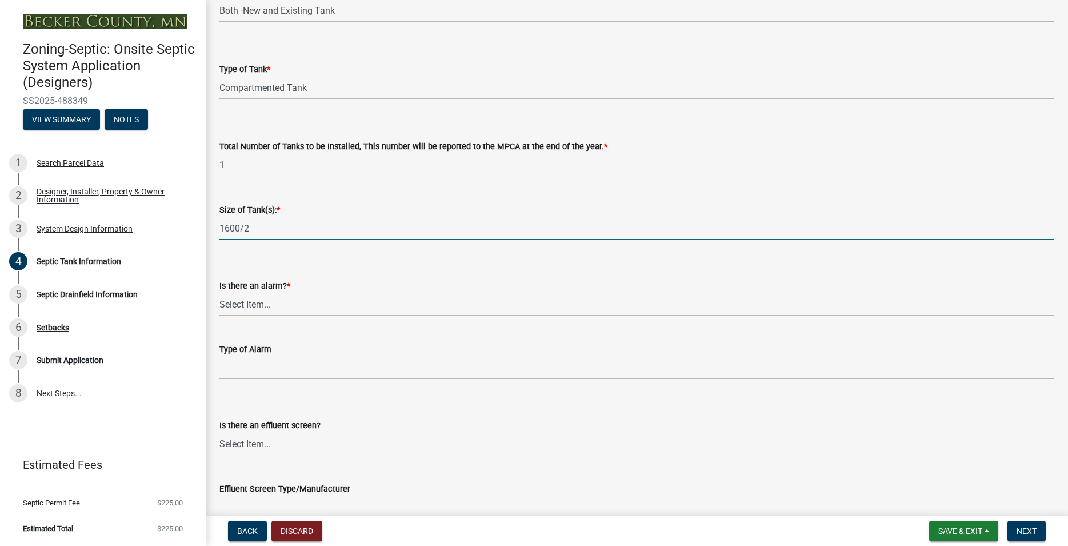
scroll to position [130, 0]
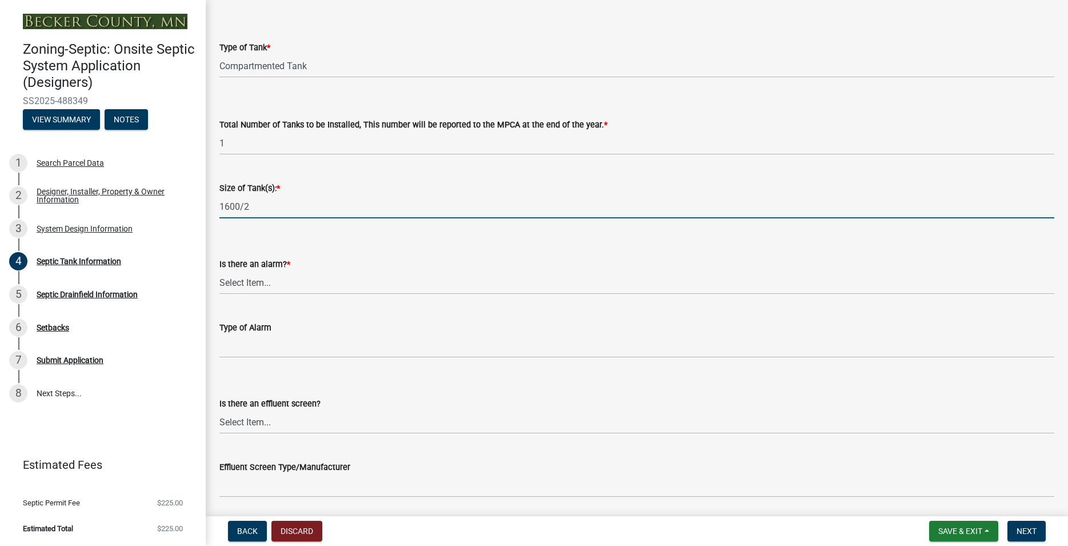
type input "1600/2"
click at [219, 271] on select "Select Item... Yes No" at bounding box center [636, 282] width 835 height 23
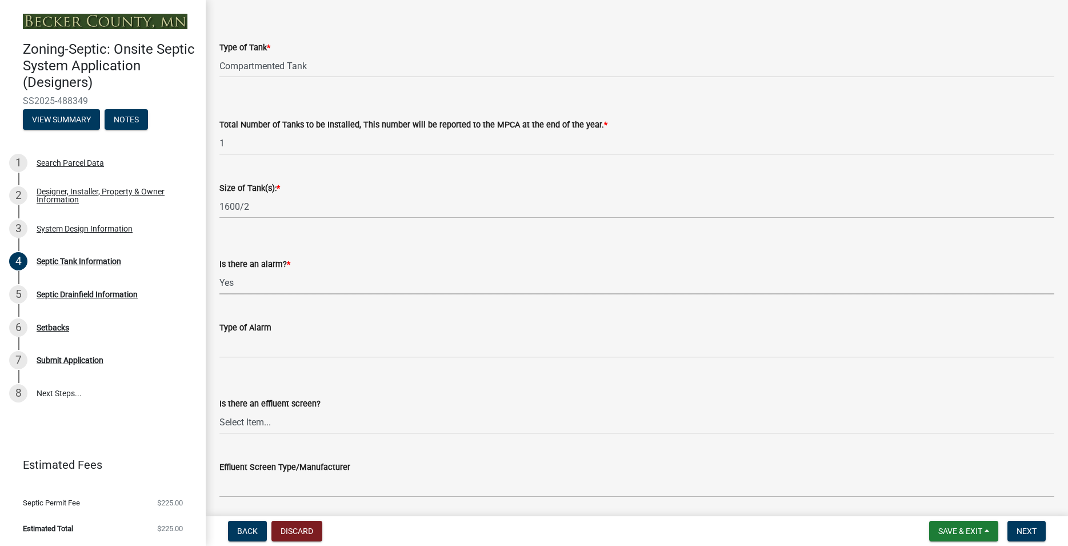
click option "Yes" at bounding box center [0, 0] width 0 height 0
select select "c84d9e4c-2287-4d2e-9ef7-9874a7456ee3"
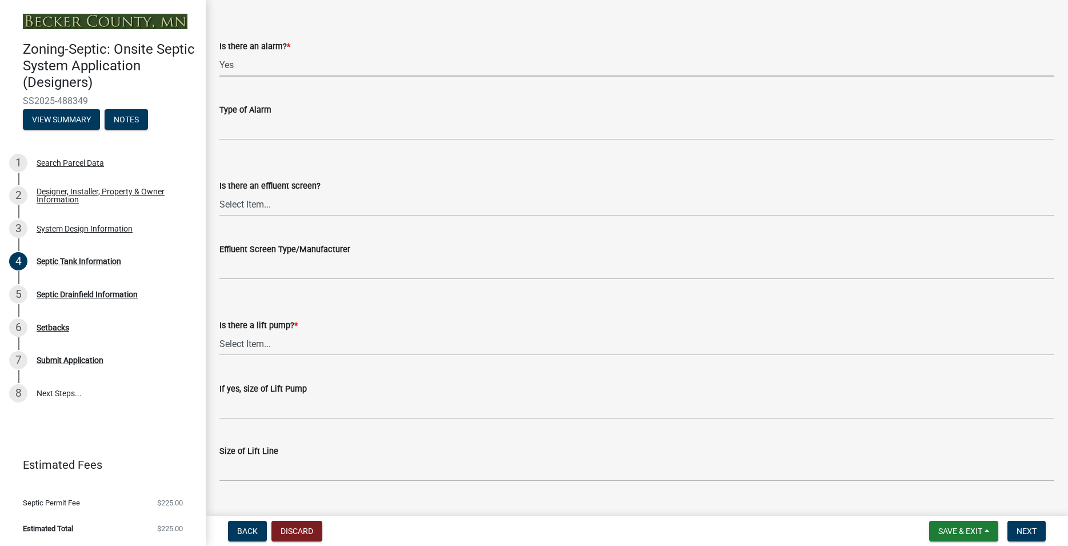
scroll to position [371, 0]
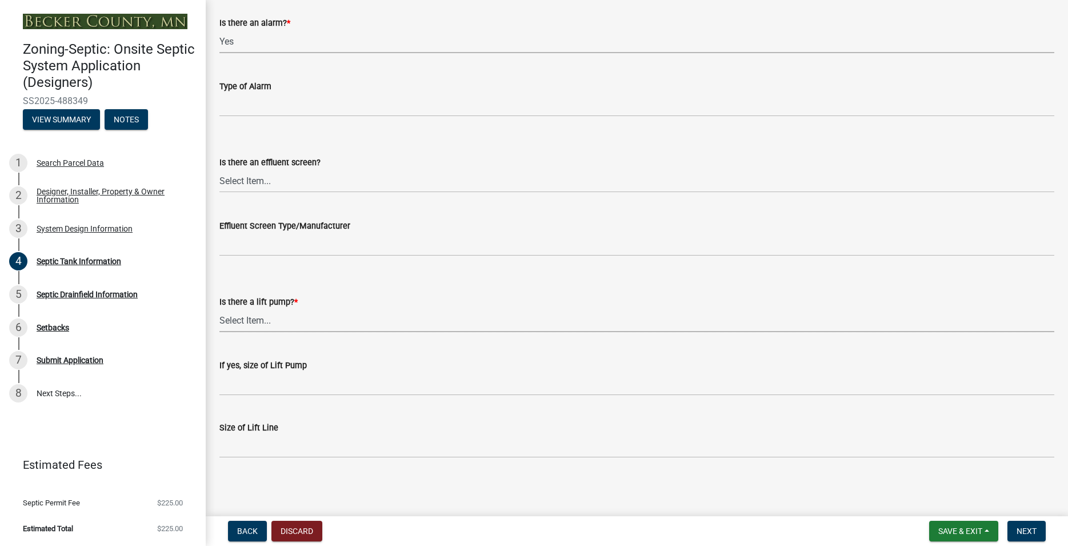
click at [219, 309] on select "Select Item... Yes No" at bounding box center [636, 320] width 835 height 23
click option "Yes" at bounding box center [0, 0] width 0 height 0
select select "7b57e397-6881-49c8-9b87-e40bdbeb8239"
click at [1032, 531] on span "Next" at bounding box center [1026, 530] width 20 height 9
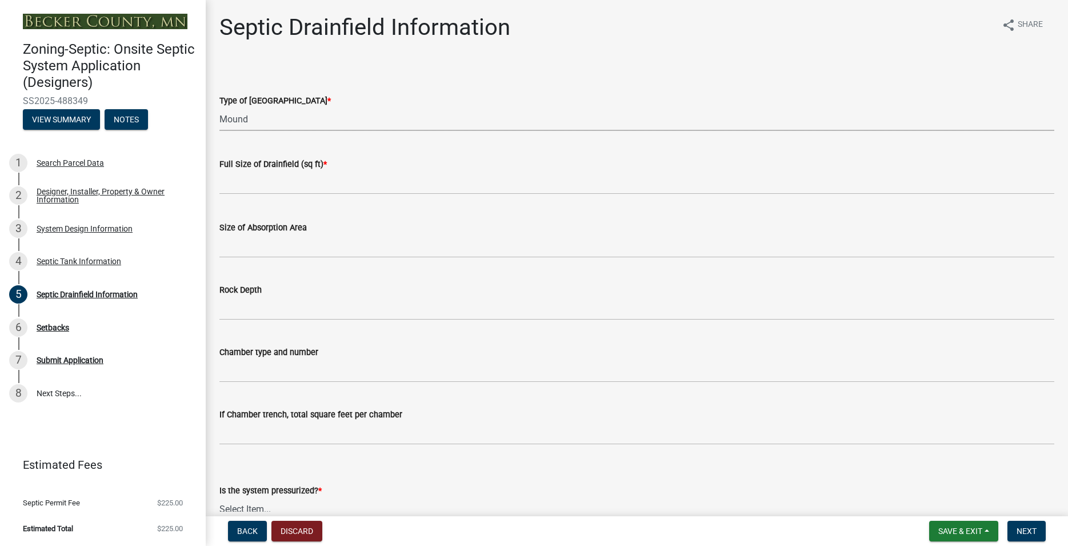
click option "Mound" at bounding box center [0, 0] width 0 height 0
select select "757b77d3-357c-421c-8450-4fc78db4eecb"
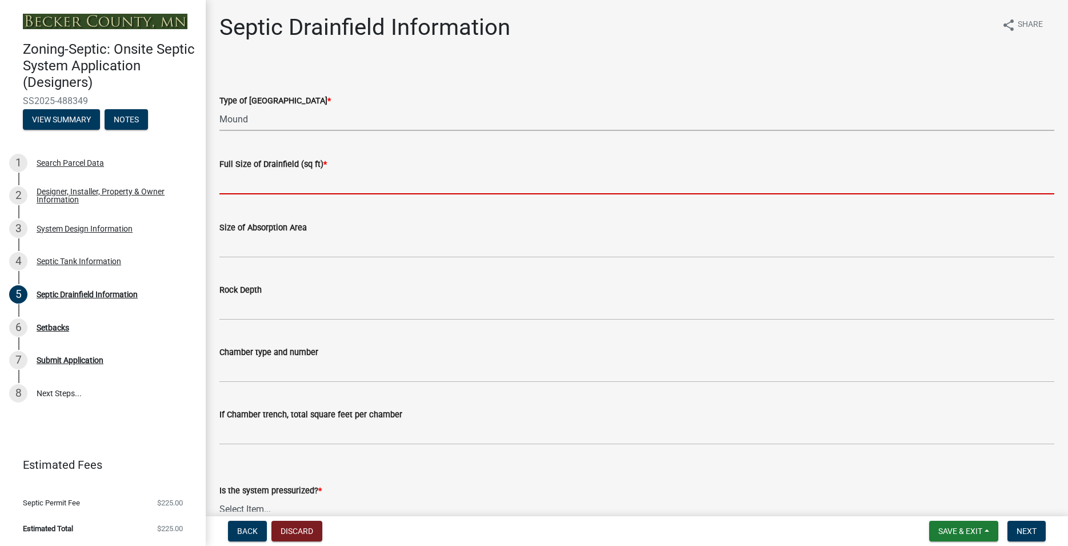
click at [257, 183] on input "text" at bounding box center [636, 182] width 835 height 23
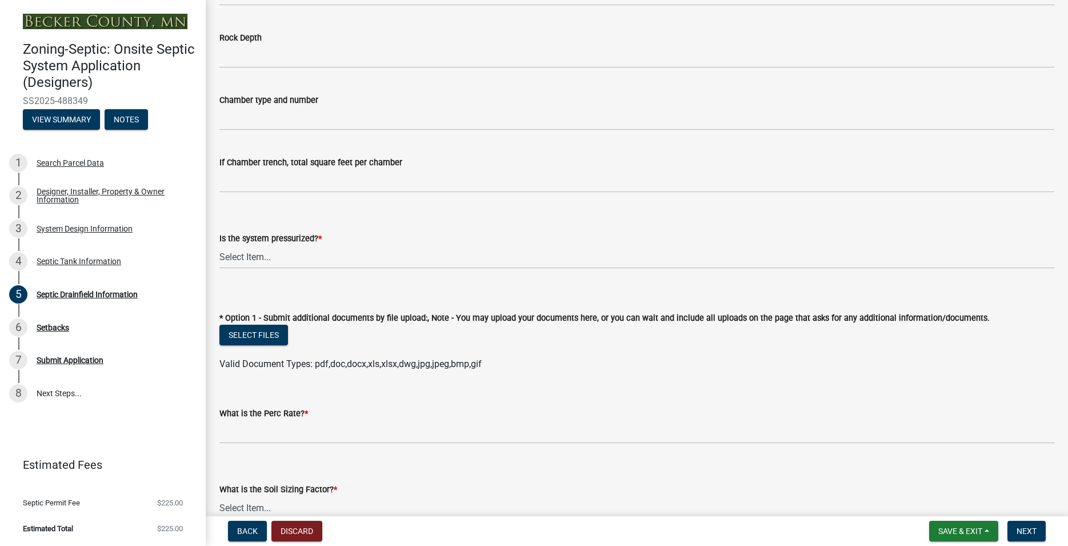
scroll to position [261, 0]
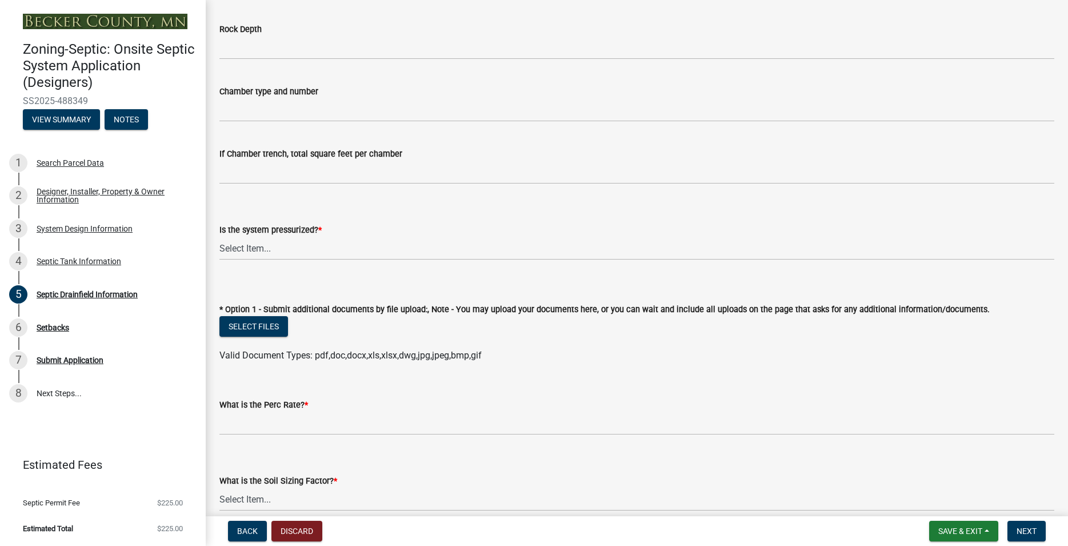
type input "500"
click option "Yes" at bounding box center [0, 0] width 0 height 0
select select "366d546d-8bc3-42fb-bca7-8a9455861f61"
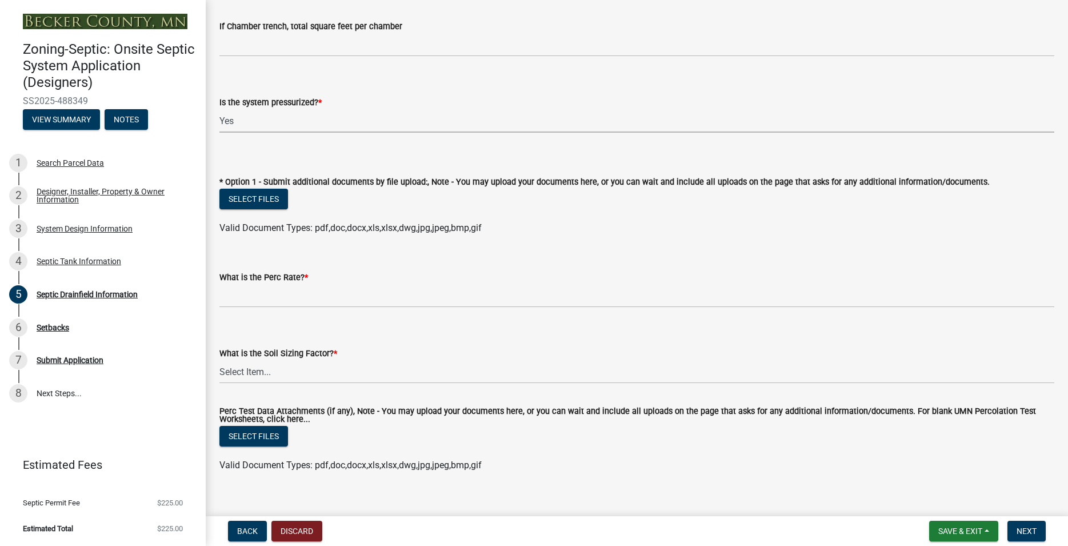
scroll to position [391, 0]
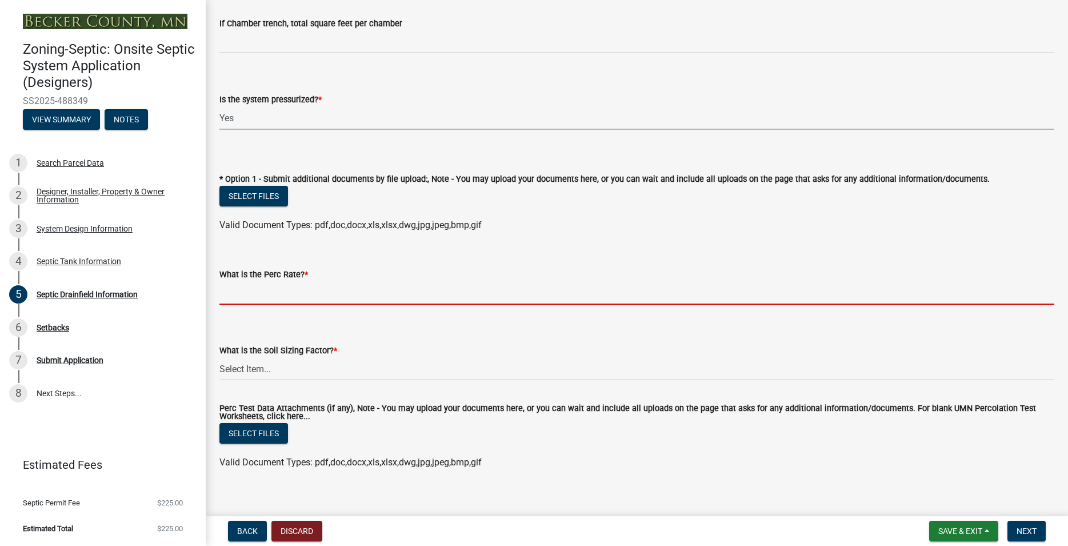
click at [263, 295] on input "What is the Perc Rate? *" at bounding box center [636, 292] width 835 height 23
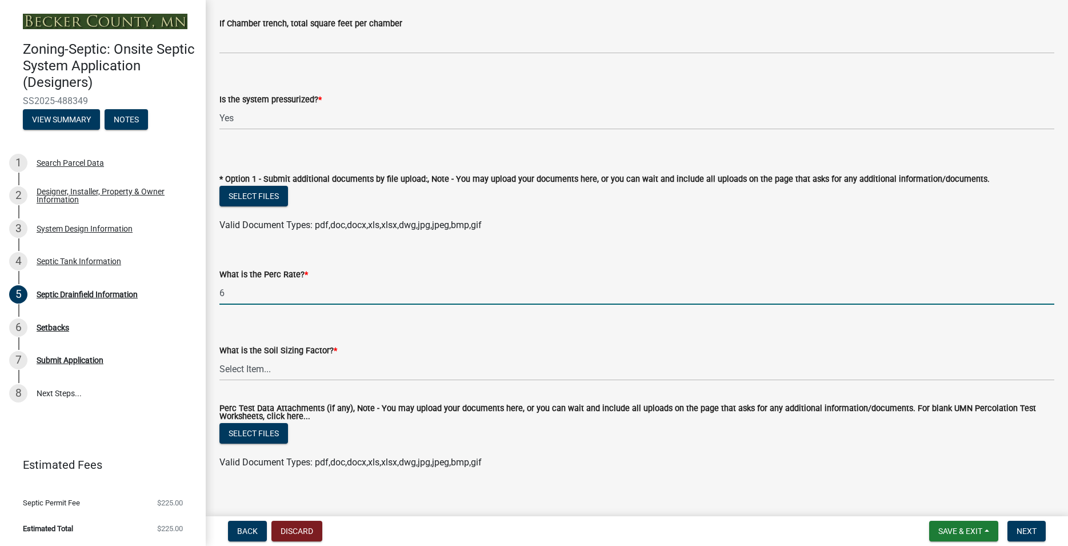
type input "6"
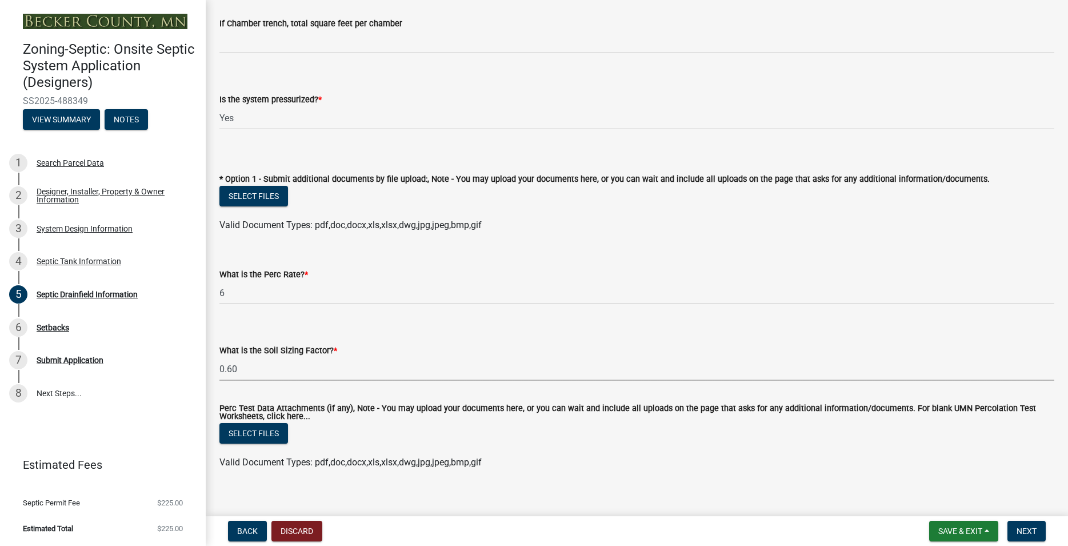
click option "0.60" at bounding box center [0, 0] width 0 height 0
select select "18096abf-d947-4d05-b4bb-6a4cf5703197"
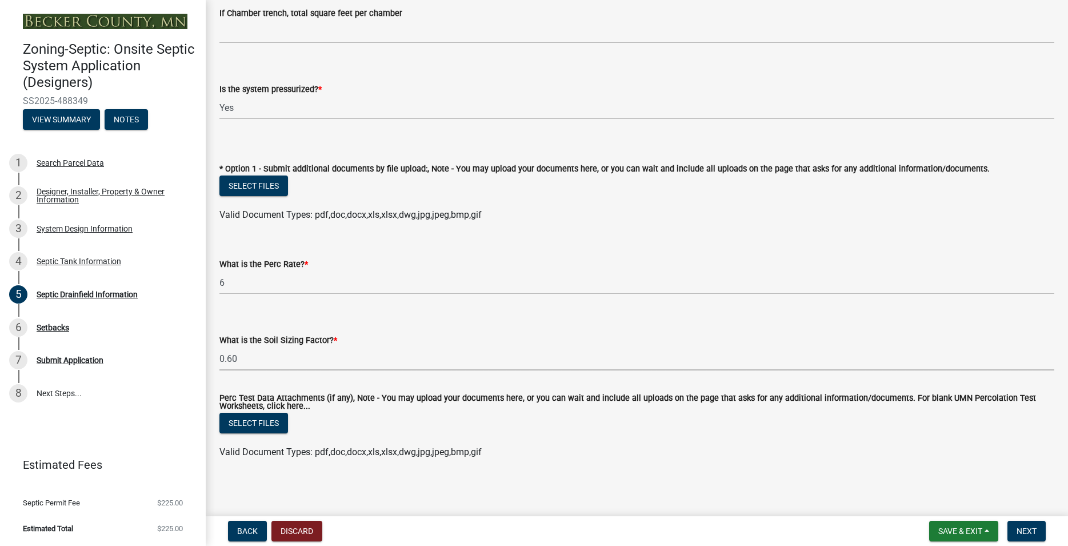
scroll to position [404, 0]
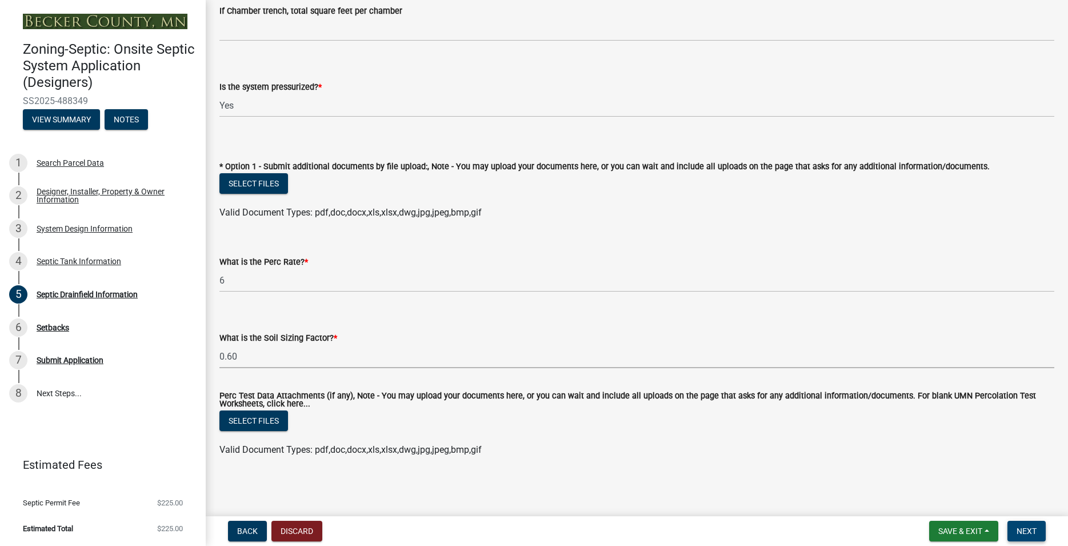
click at [1023, 526] on span "Next" at bounding box center [1026, 530] width 20 height 9
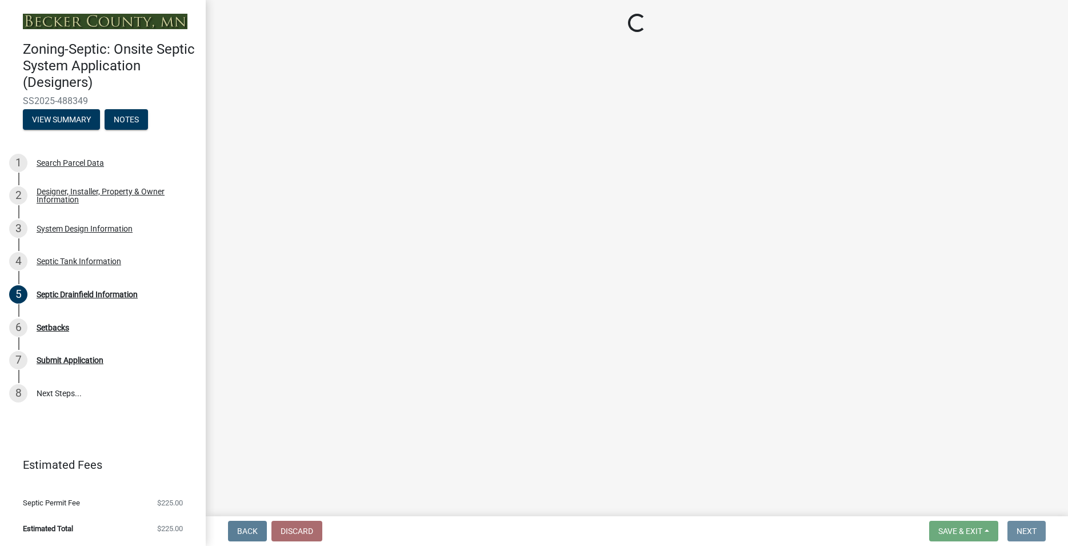
scroll to position [0, 0]
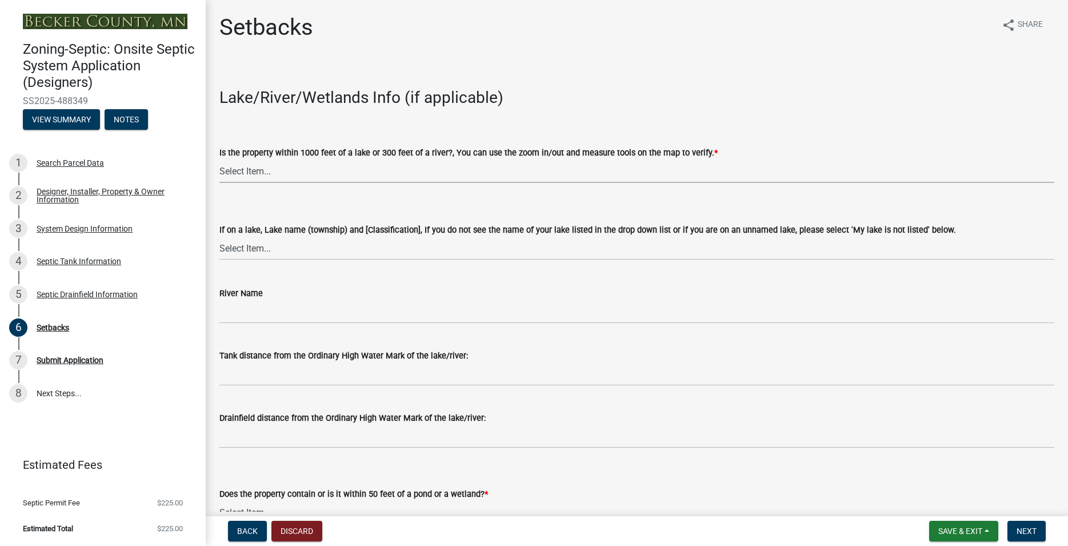
click at [219, 159] on select "Select Item... Yes No" at bounding box center [636, 170] width 835 height 23
click option "No" at bounding box center [0, 0] width 0 height 0
select select "479aafb6-b6e6-4f54-9b3a-e9d3c09fb6b0"
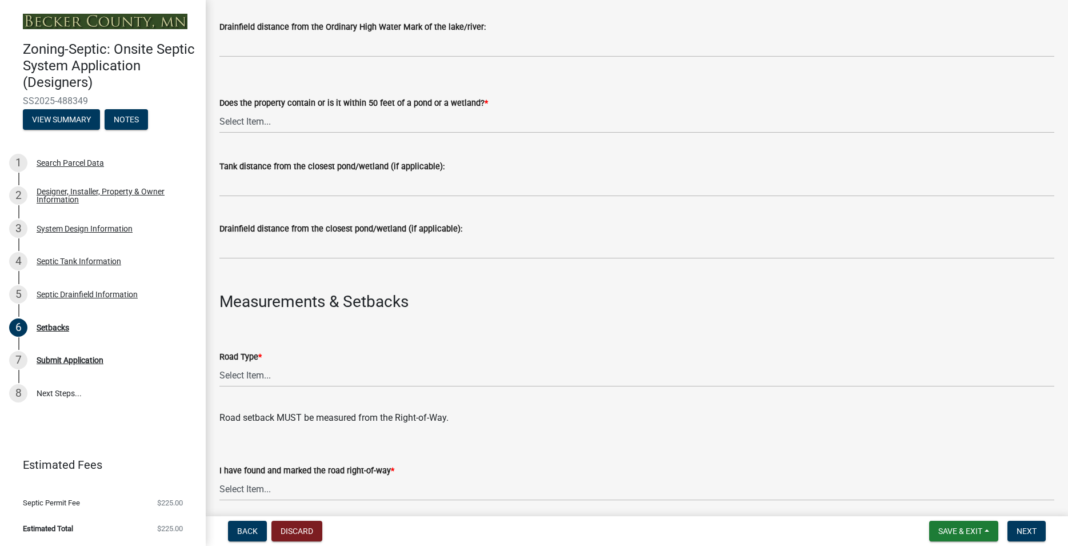
scroll to position [456, 0]
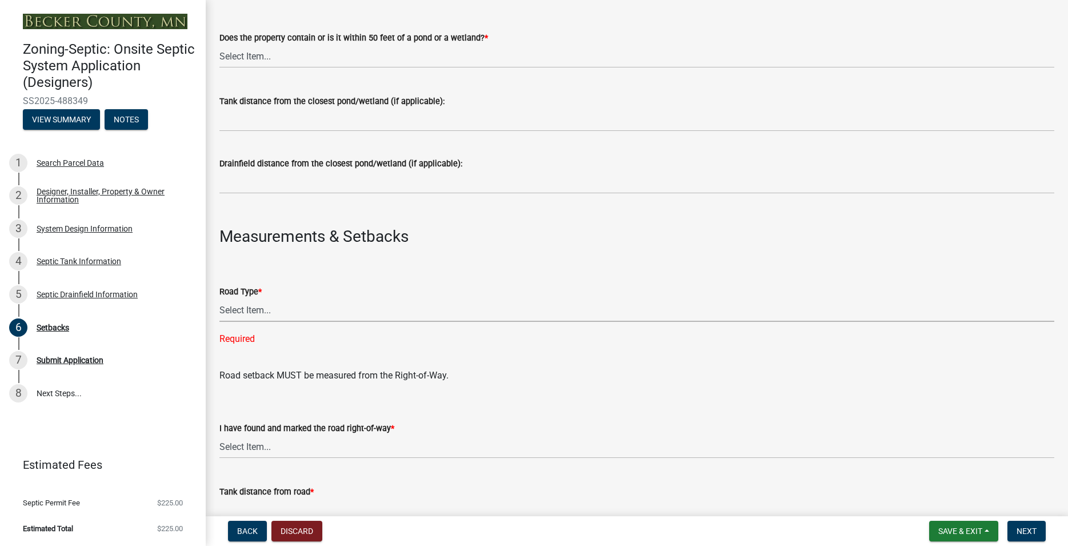
click at [219, 298] on select "Select Item... State County Public / Township Private Easement [GEOGRAPHIC_DATA]" at bounding box center [636, 309] width 835 height 23
click option "Public / Township" at bounding box center [0, 0] width 0 height 0
select select "21af9b93-f494-48c6-91ae-235d36c6c939"
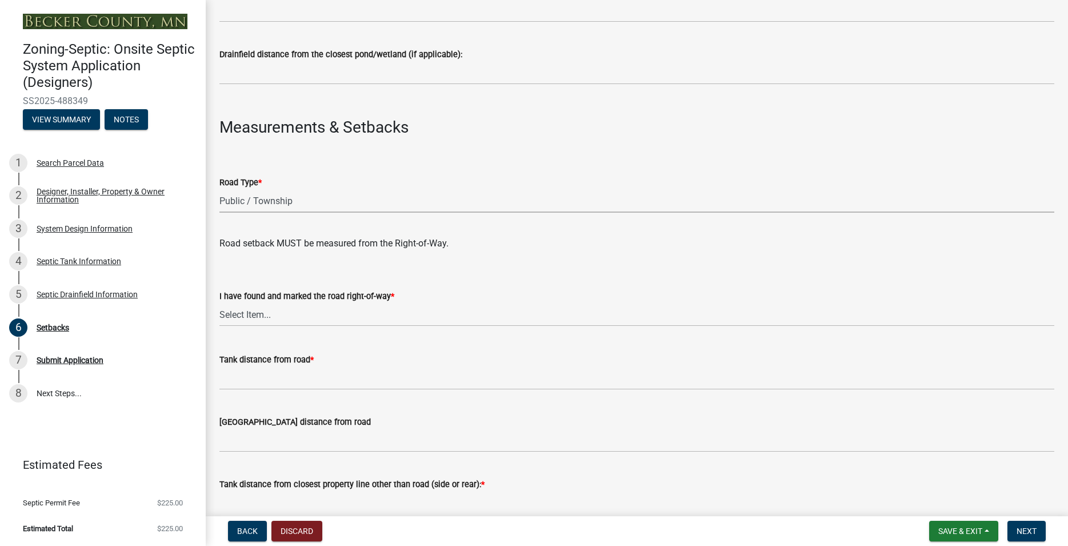
scroll to position [586, 0]
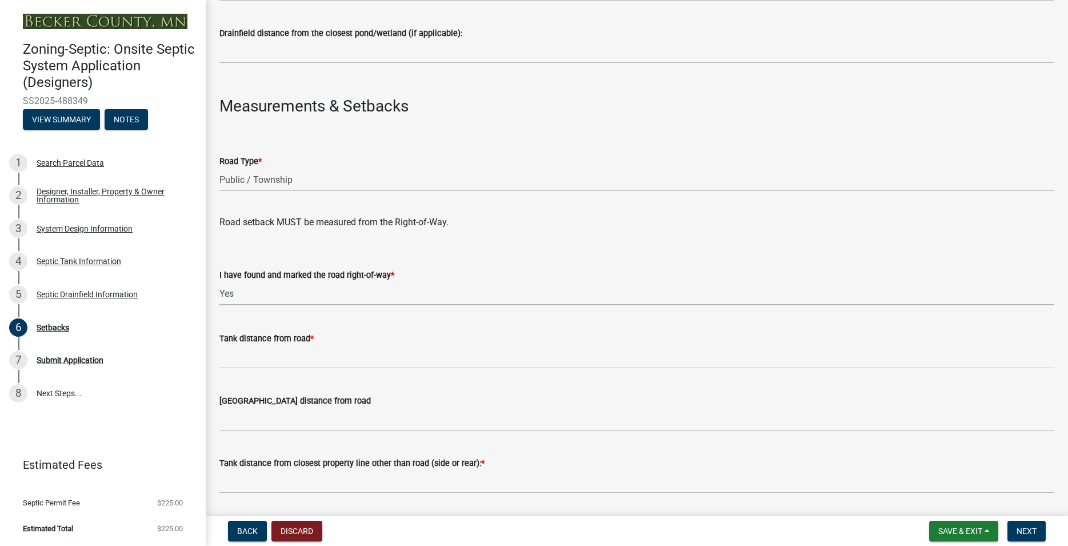
click option "Yes" at bounding box center [0, 0] width 0 height 0
select select "a3ce498e-f8b1-44e2-889e-c4968ac74b5a"
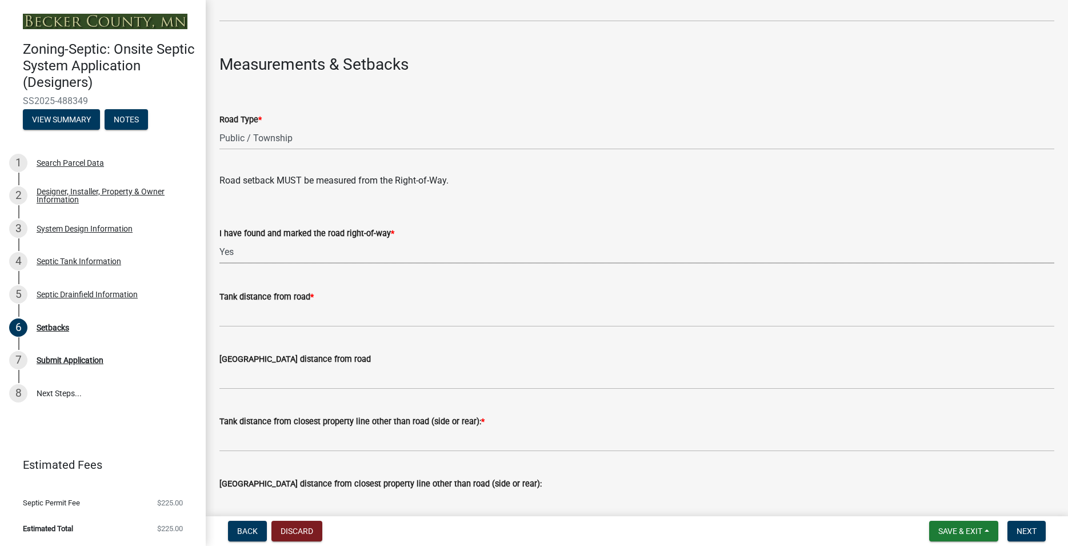
scroll to position [651, 0]
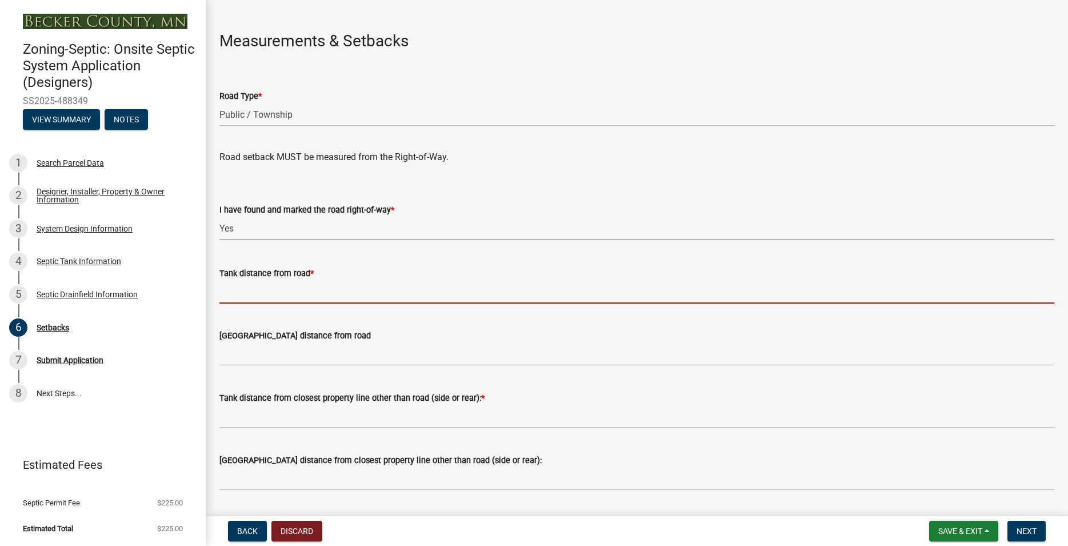
click at [254, 298] on input "Tank distance from road *" at bounding box center [636, 291] width 835 height 23
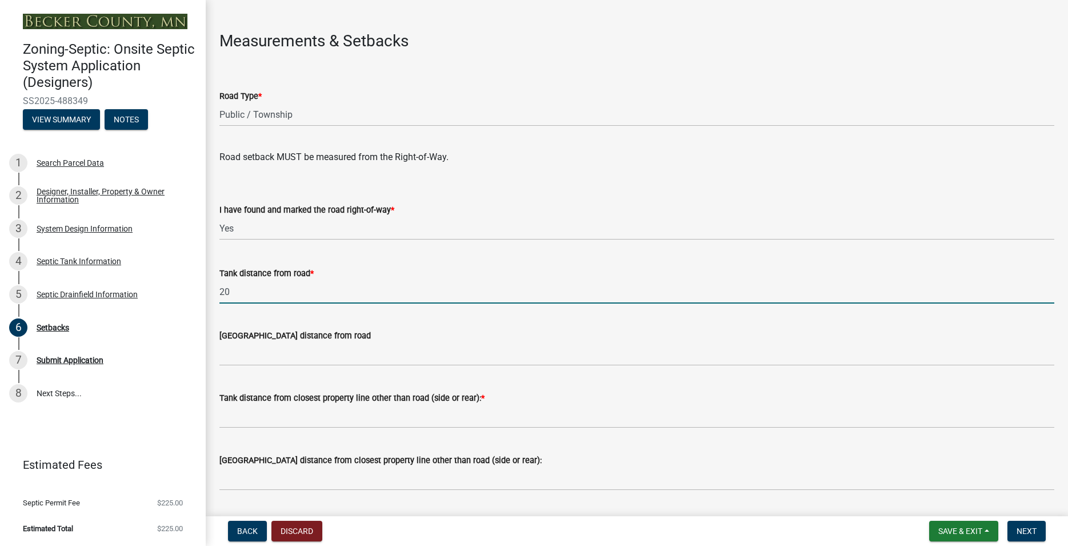
type input "20"
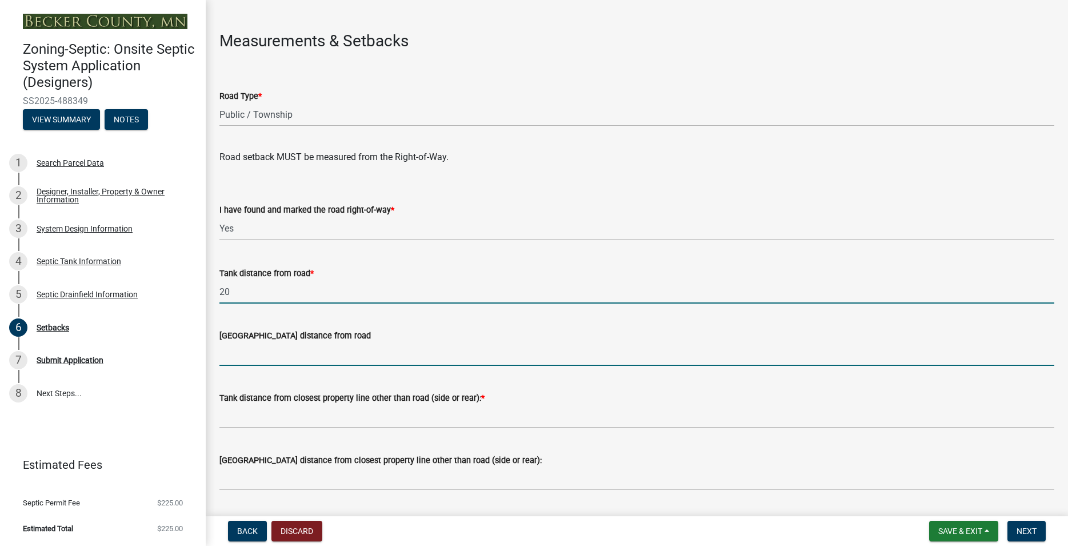
click at [251, 354] on input "[GEOGRAPHIC_DATA] distance from road" at bounding box center [636, 353] width 835 height 23
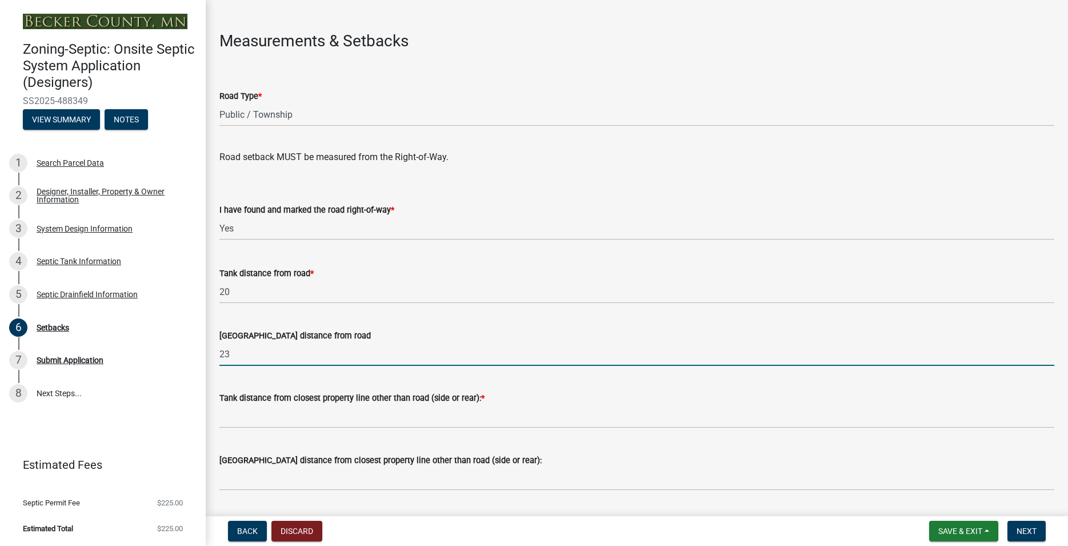
scroll to position [716, 0]
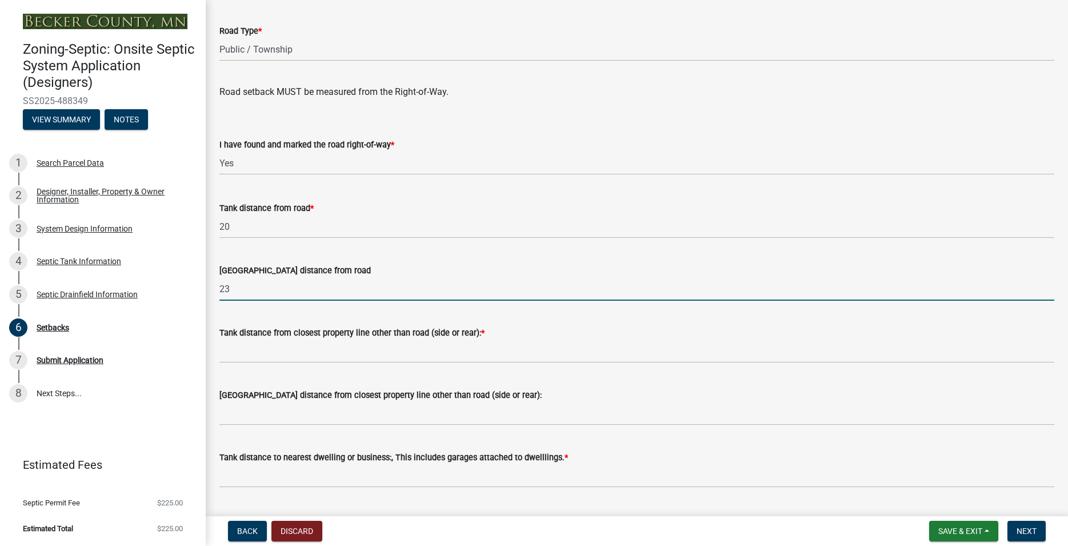
type input "23"
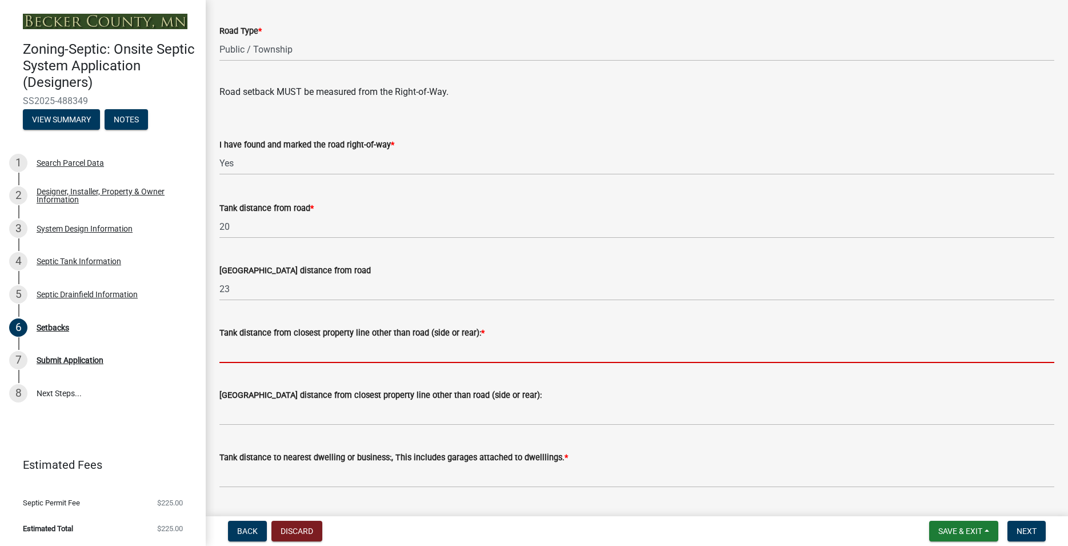
click at [318, 357] on input "Tank distance from closest property line other than road (side or rear): *" at bounding box center [636, 350] width 835 height 23
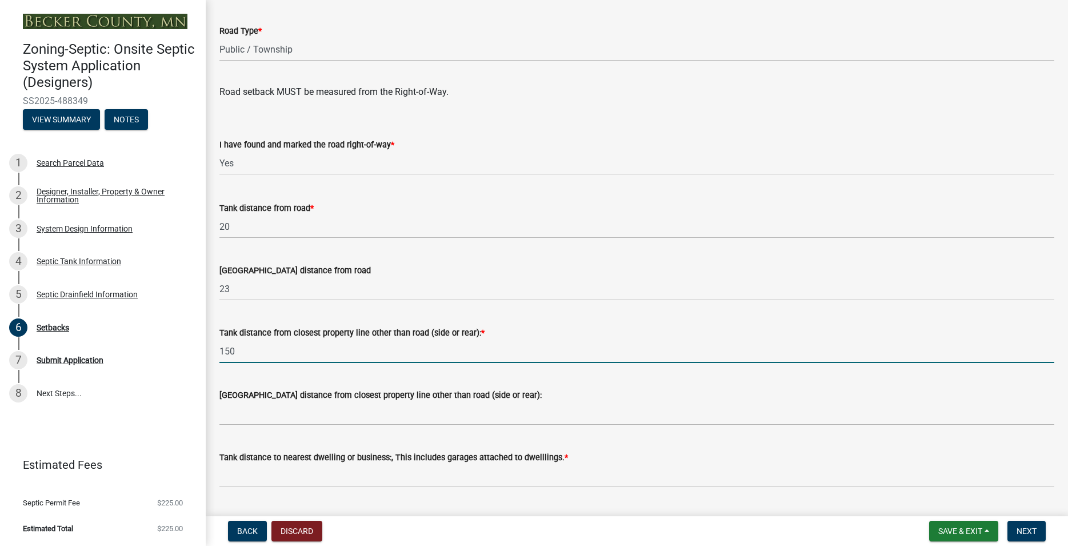
type input "150"
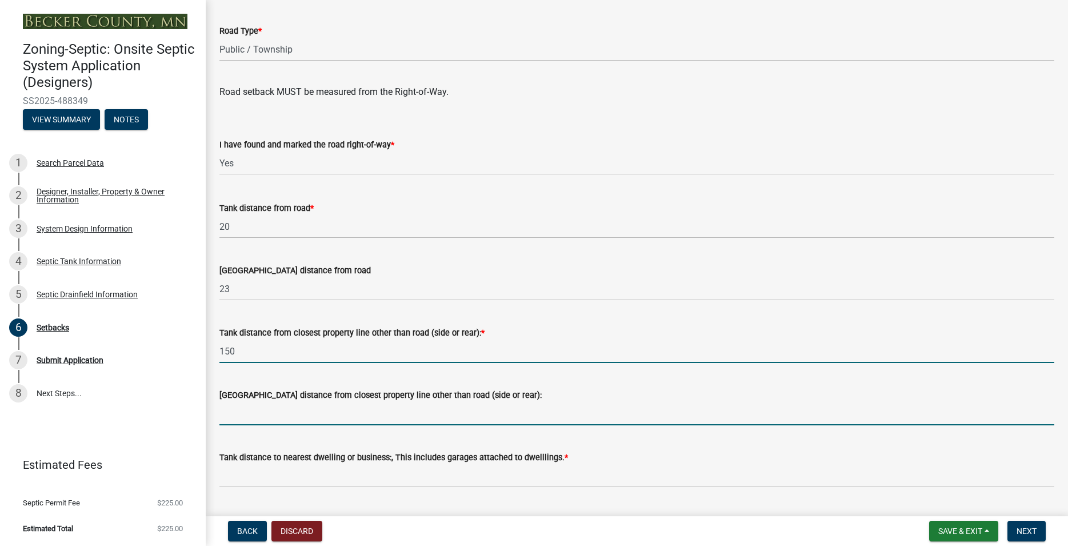
click at [274, 411] on input "[GEOGRAPHIC_DATA] distance from closest property line other than road (side or …" at bounding box center [636, 413] width 835 height 23
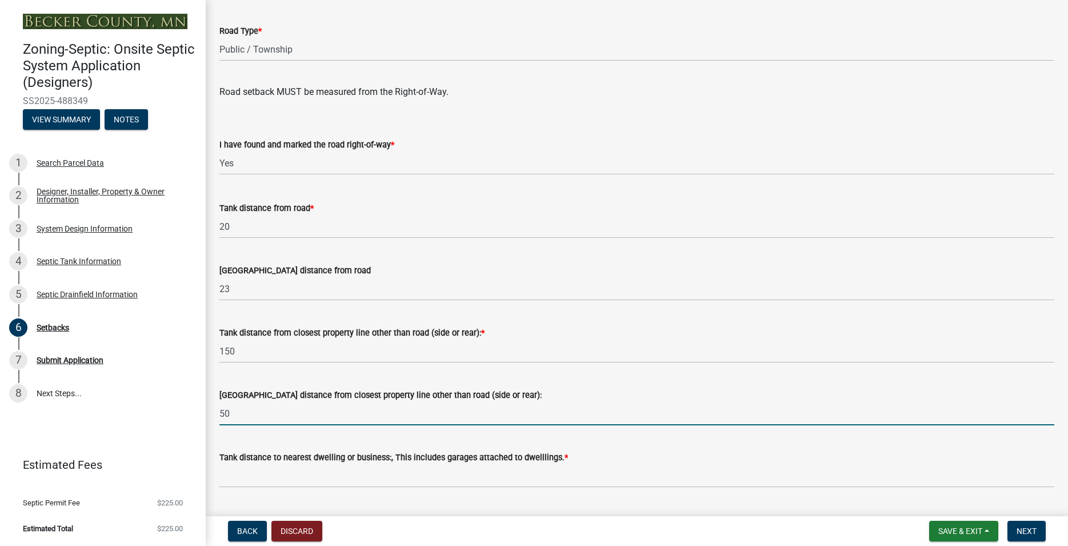
scroll to position [847, 0]
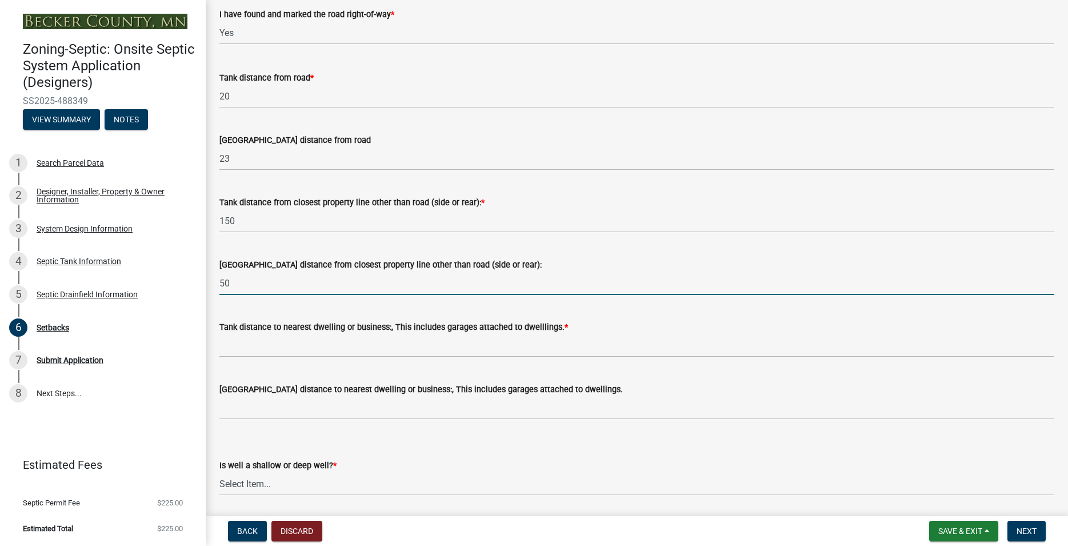
type input "50"
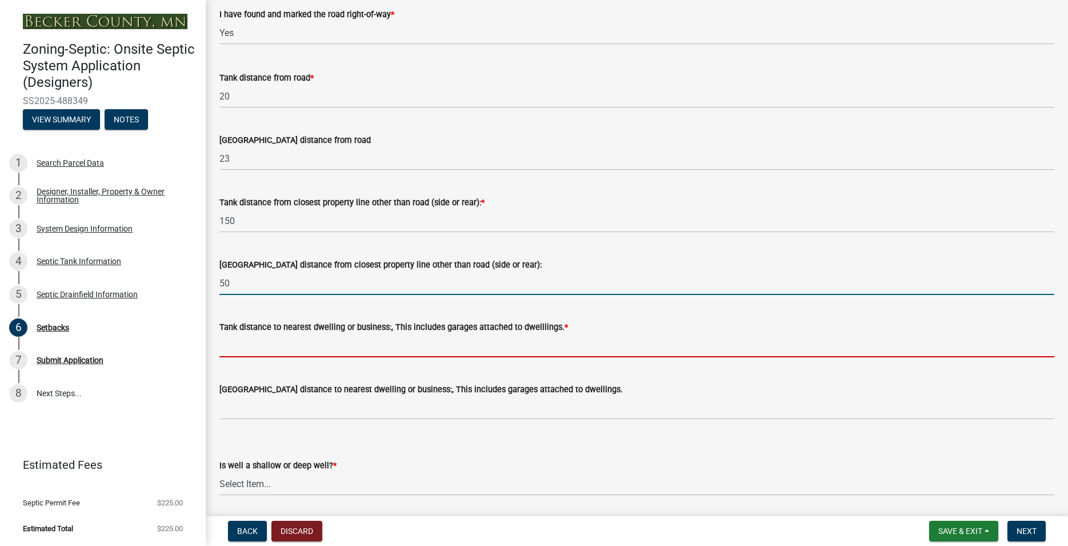
click at [254, 346] on input "Tank distance to nearest dwelling or business:, This includes garages attached …" at bounding box center [636, 345] width 835 height 23
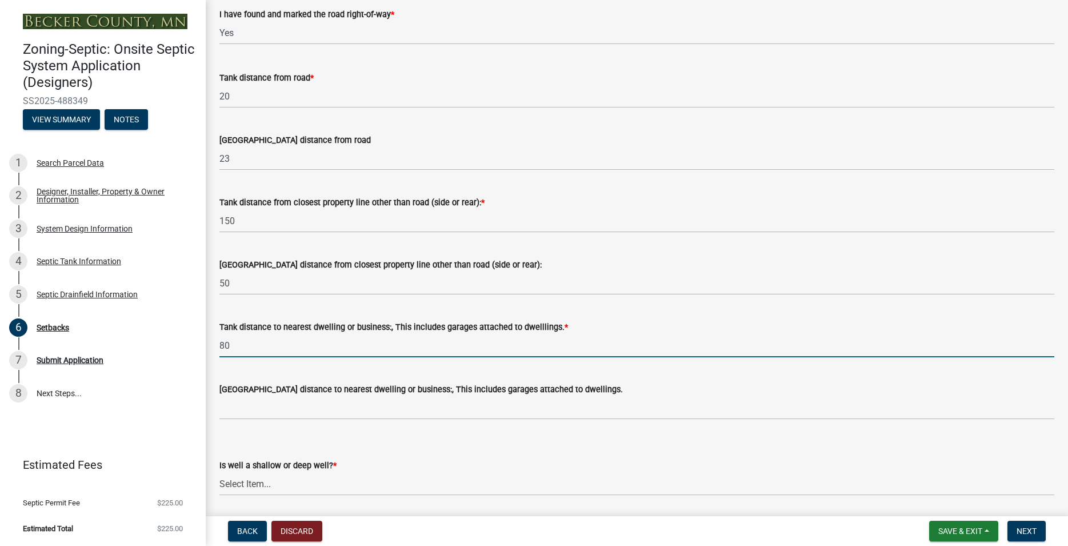
type input "80"
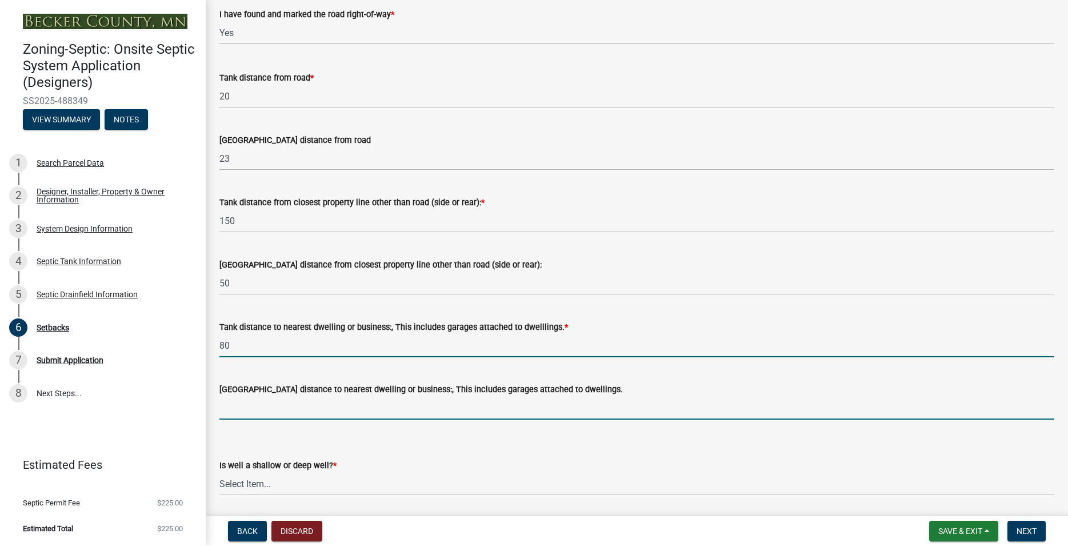
click at [310, 415] on input "[GEOGRAPHIC_DATA] distance to nearest dwelling or business:, This includes gara…" at bounding box center [636, 407] width 835 height 23
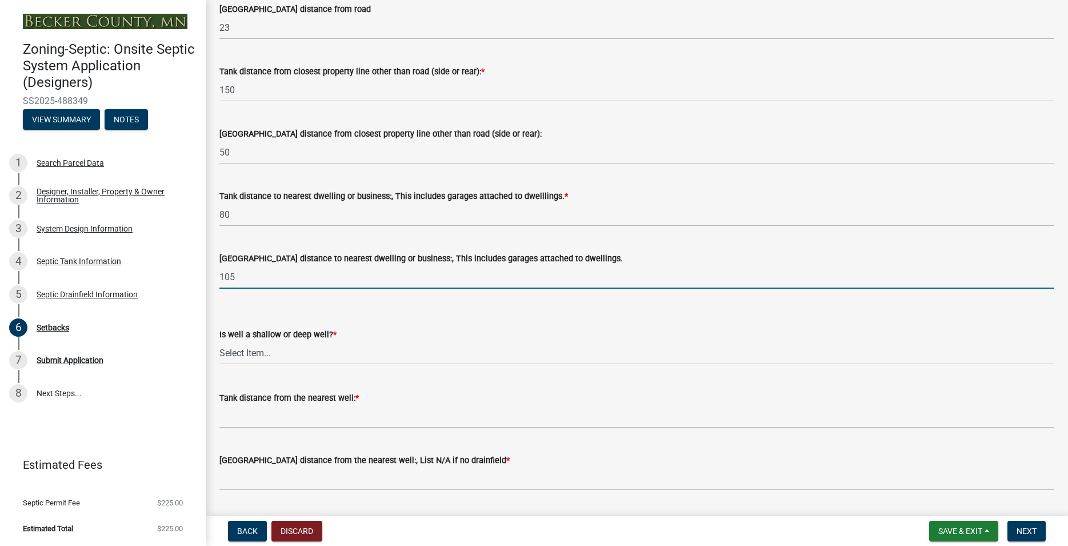
scroll to position [1010, 0]
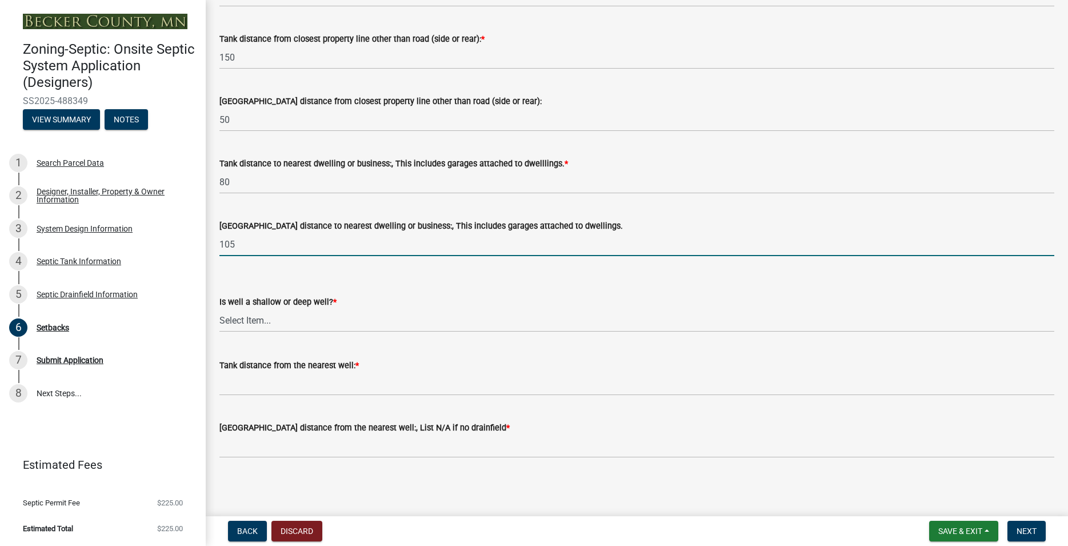
type input "105"
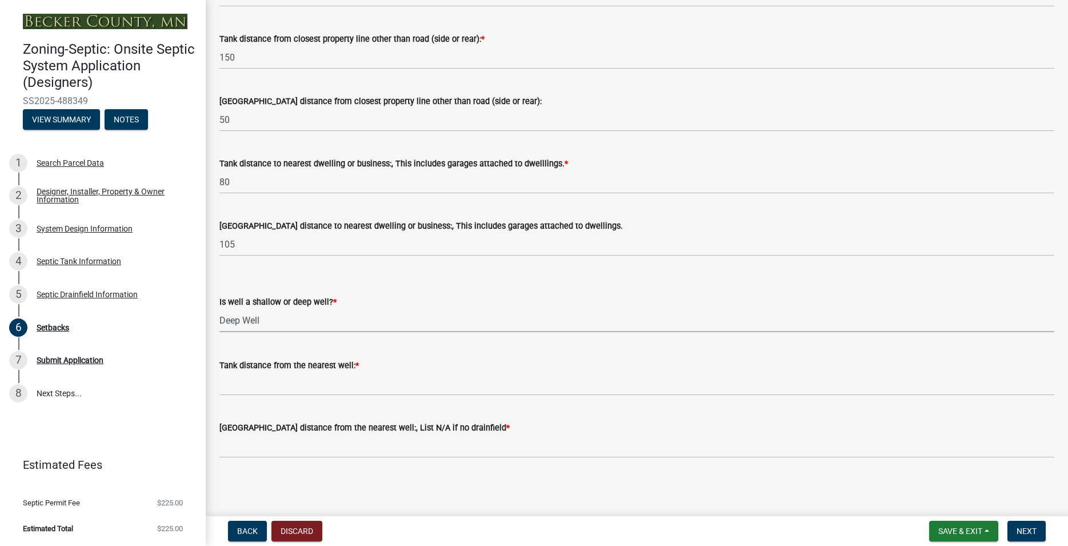
click option "Deep Well" at bounding box center [0, 0] width 0 height 0
select select "cf78f1da-f066-4305-88a2-864abad1fa52"
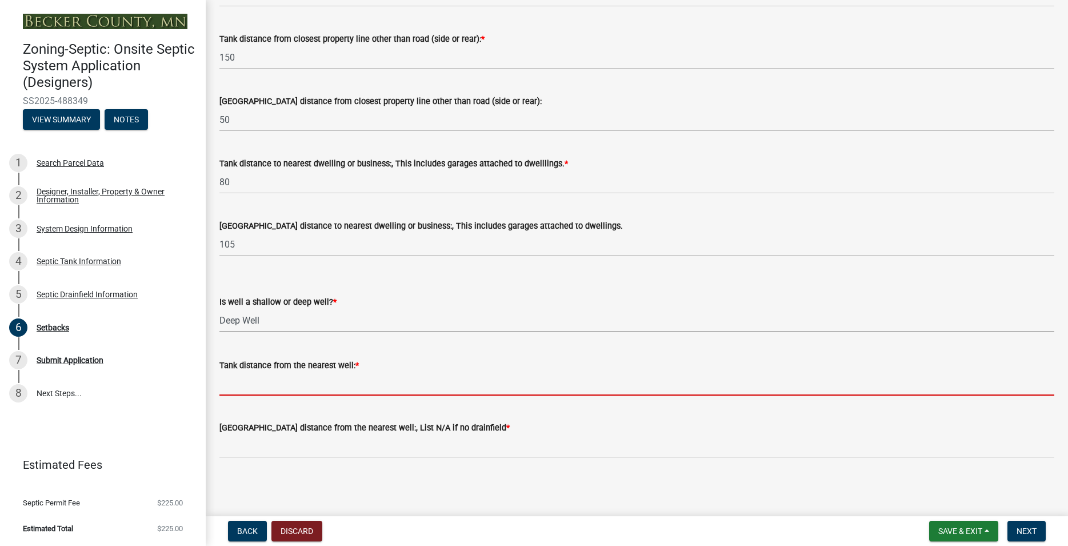
click at [283, 394] on input "Tank distance from the nearest well: *" at bounding box center [636, 383] width 835 height 23
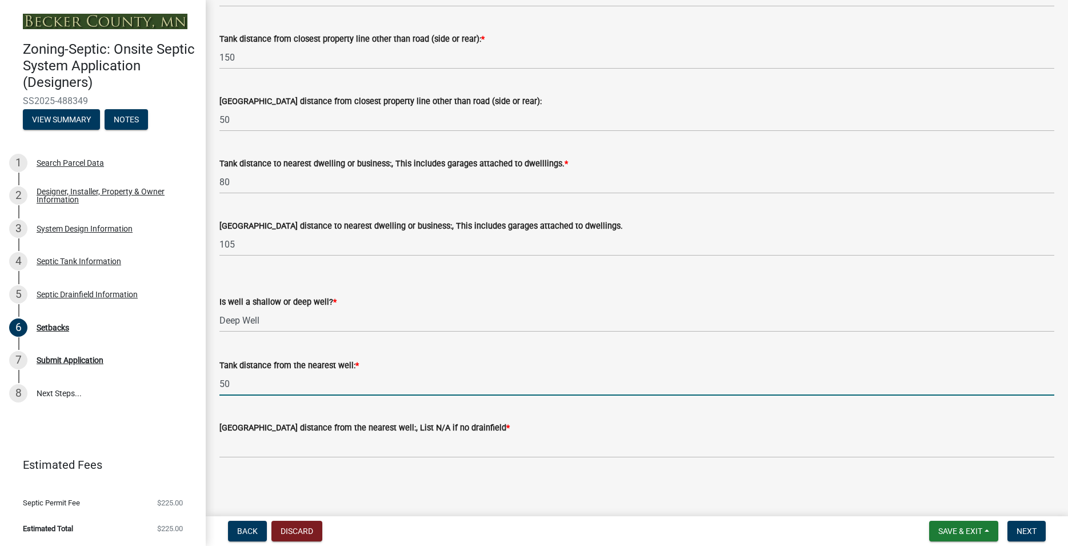
type input "50"
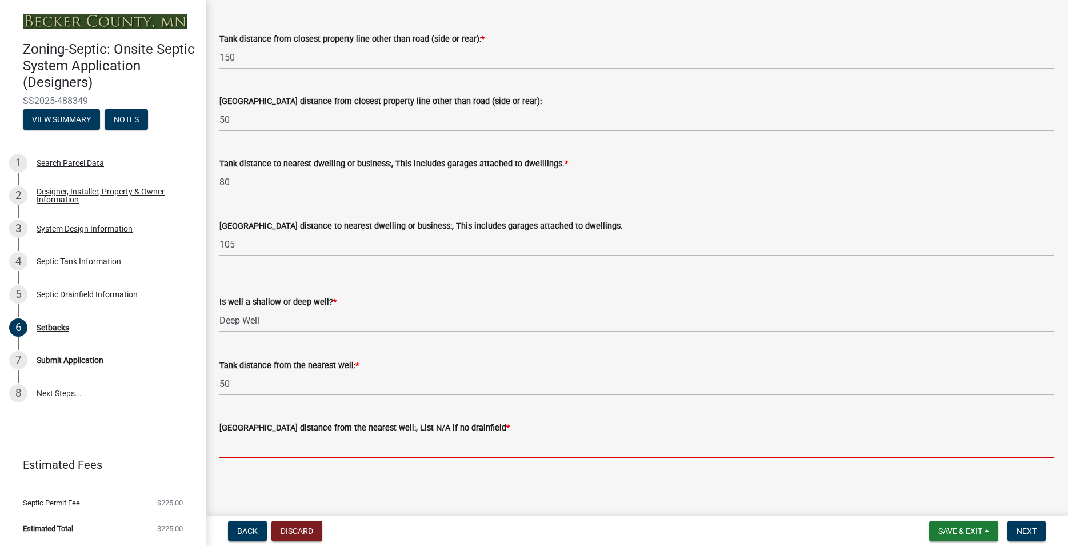
click at [298, 441] on input "[GEOGRAPHIC_DATA] distance from the nearest well:, List N/A if no drainfield *" at bounding box center [636, 445] width 835 height 23
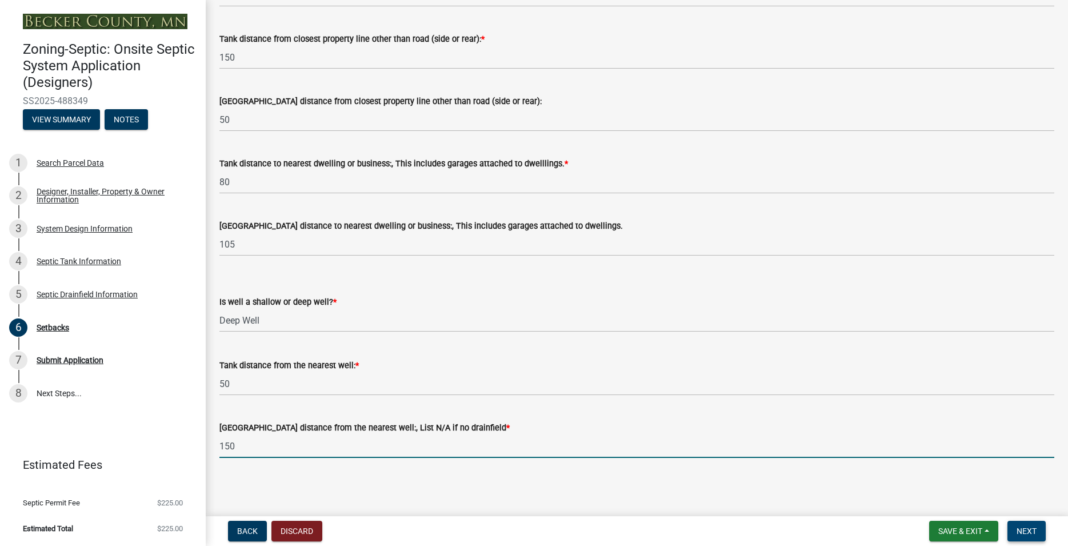
type input "150"
click at [1040, 534] on button "Next" at bounding box center [1026, 530] width 38 height 21
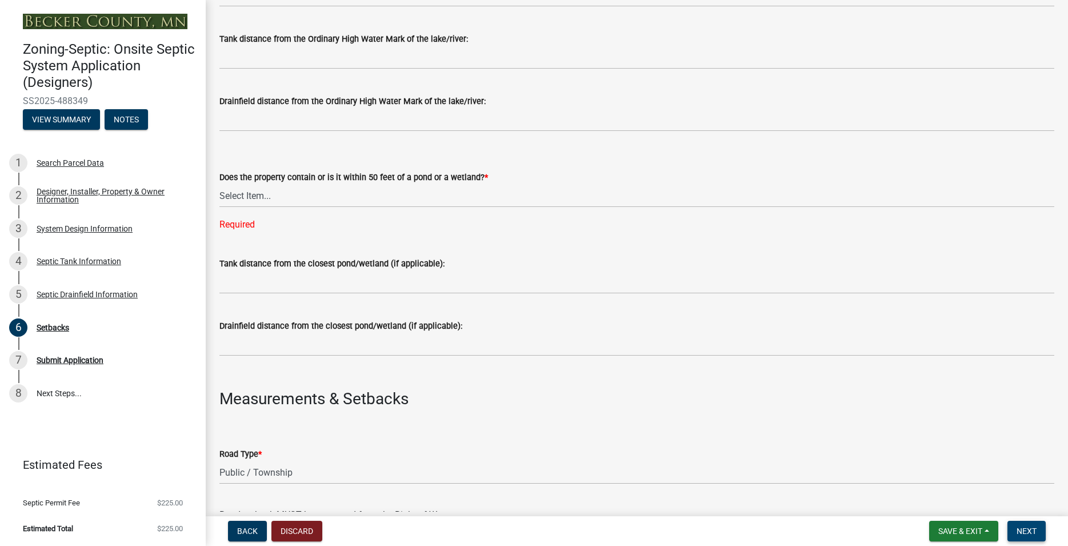
scroll to position [251, 0]
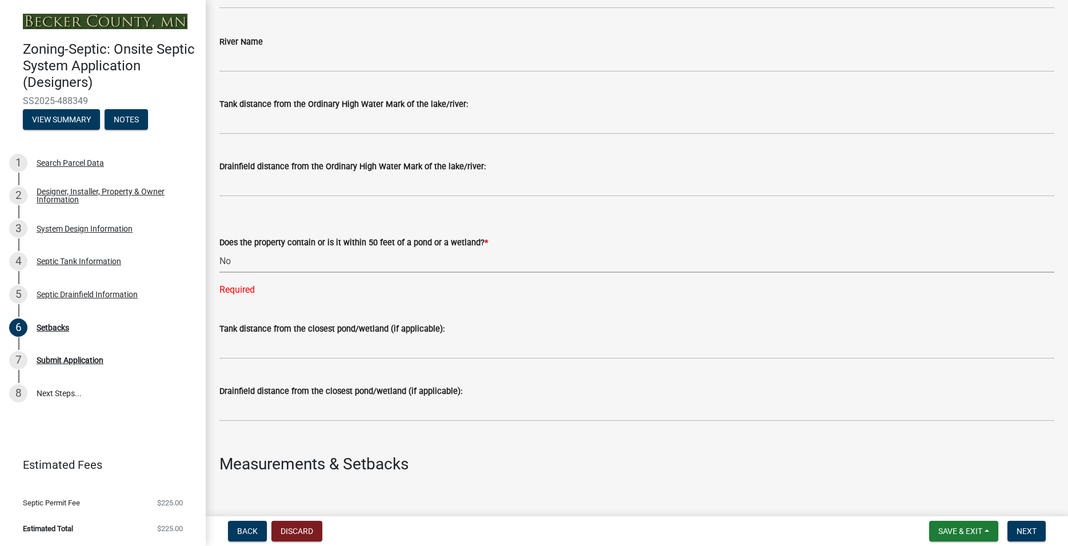
click option "No" at bounding box center [0, 0] width 0 height 0
select select "23044af5-43bb-4cf5-8aef-2716db2ce5fc"
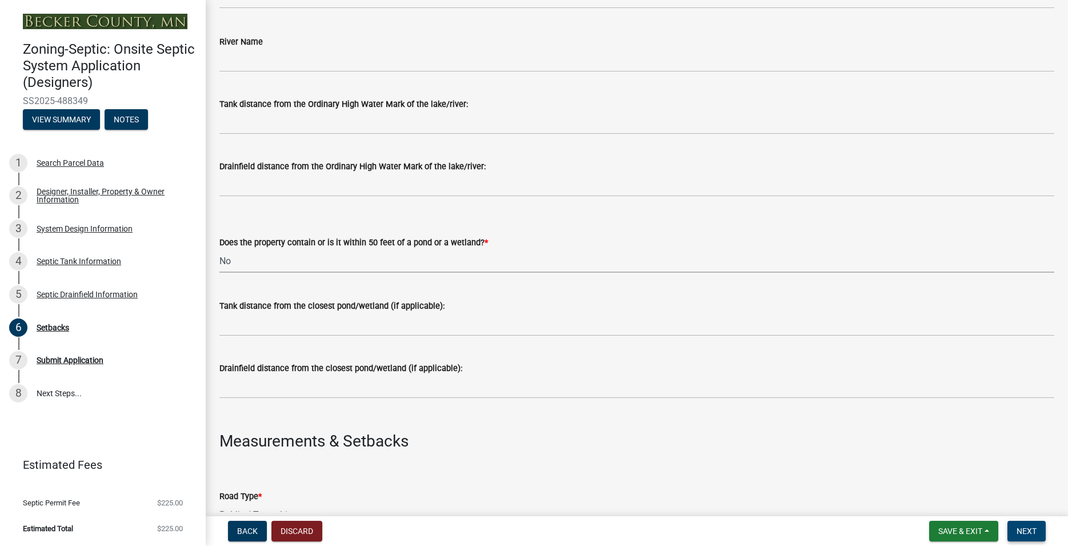
click at [1025, 532] on span "Next" at bounding box center [1026, 530] width 20 height 9
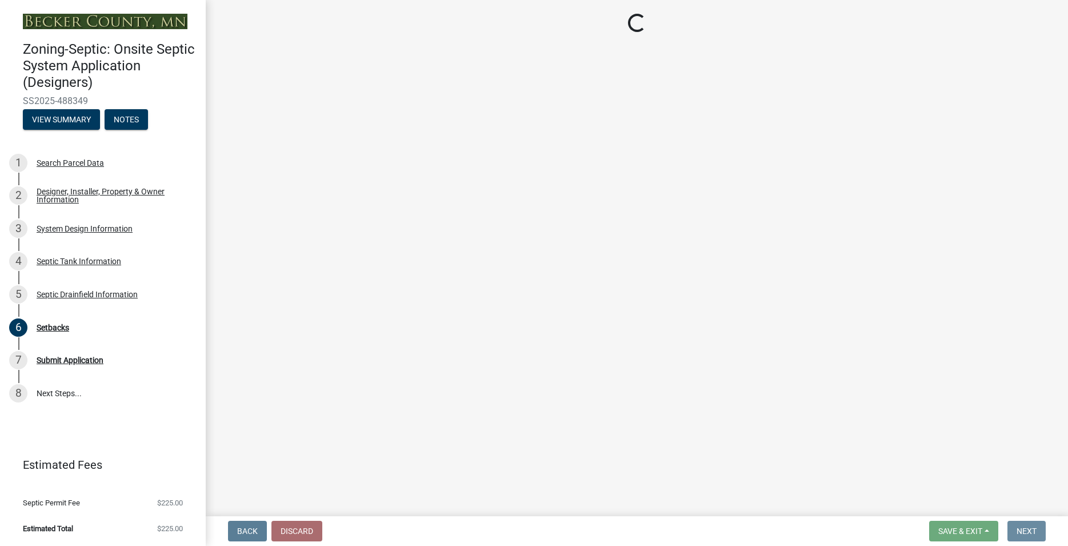
scroll to position [0, 0]
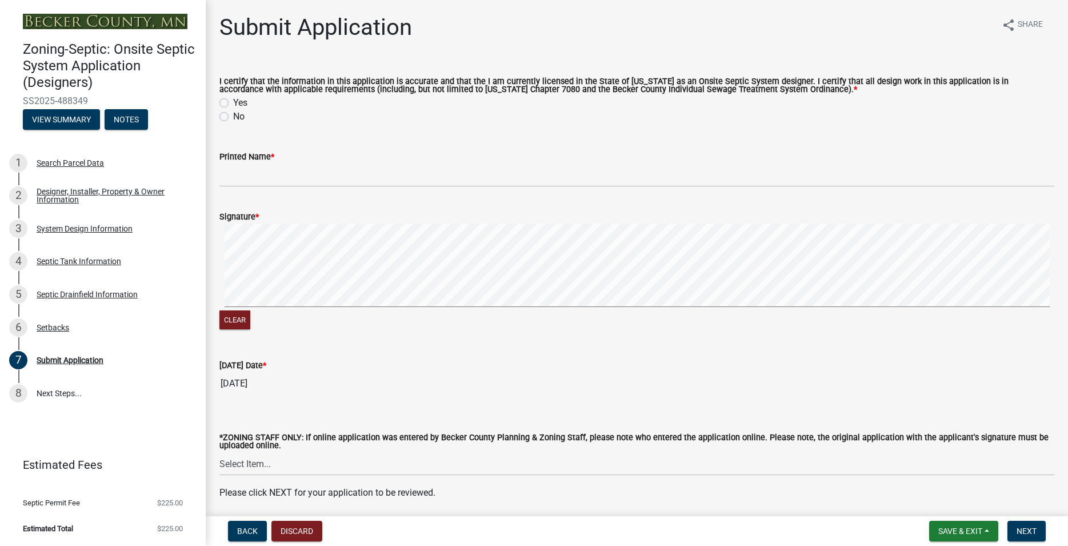
click at [233, 100] on label "Yes" at bounding box center [240, 103] width 14 height 14
click at [233, 100] on input "Yes" at bounding box center [236, 99] width 7 height 7
radio input "true"
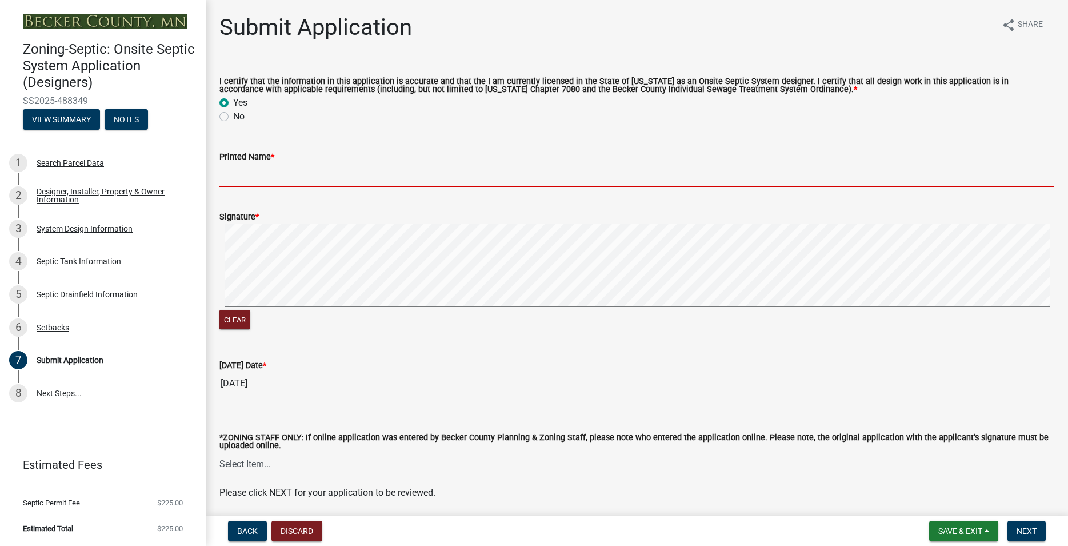
click at [245, 173] on input "Printed Name *" at bounding box center [636, 174] width 835 height 23
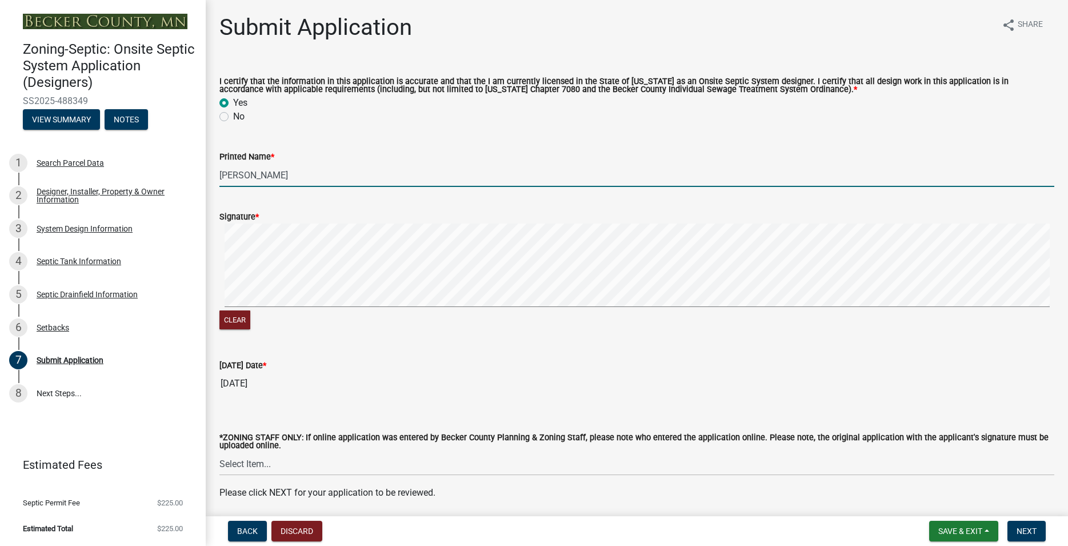
click at [358, 314] on div "Clear" at bounding box center [636, 277] width 835 height 109
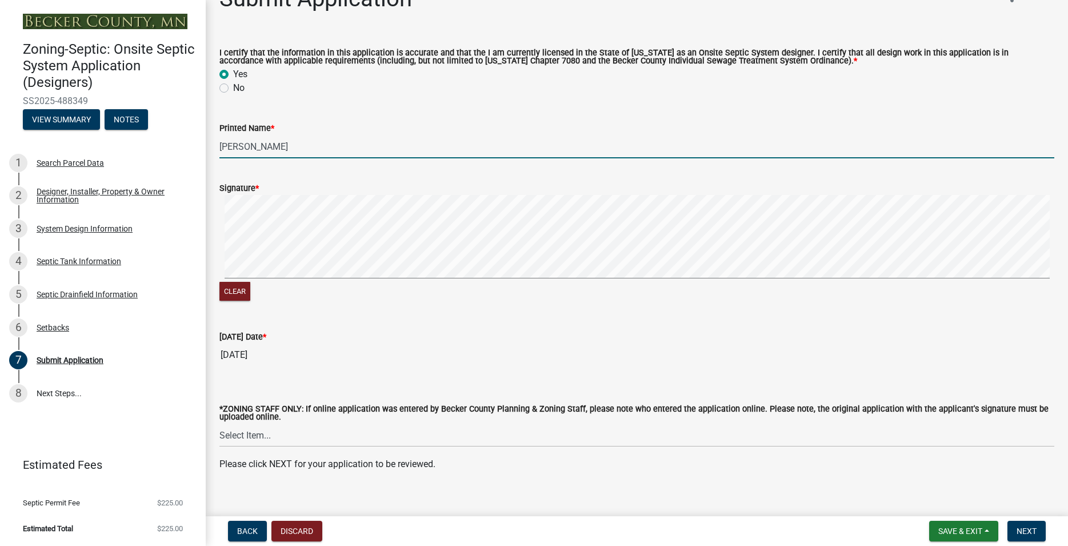
scroll to position [43, 0]
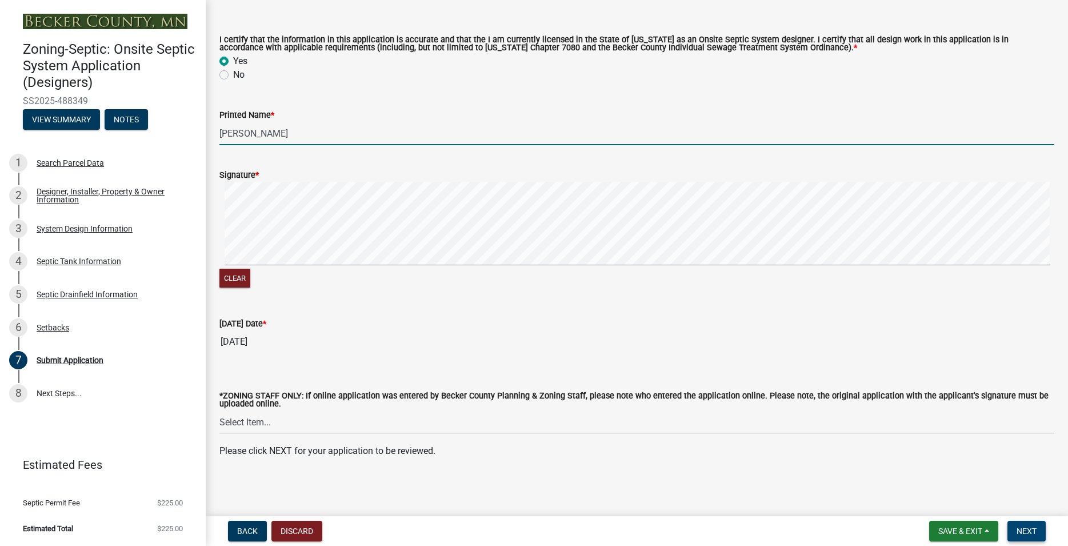
type input "[PERSON_NAME]"
drag, startPoint x: 1029, startPoint y: 527, endPoint x: 1024, endPoint y: 522, distance: 7.3
click at [1030, 527] on span "Next" at bounding box center [1026, 530] width 20 height 9
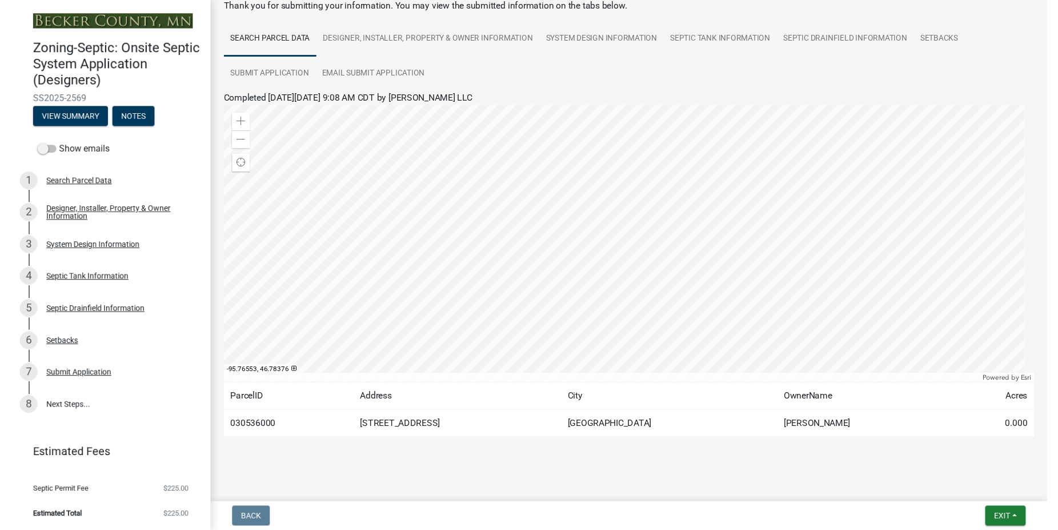
scroll to position [70, 0]
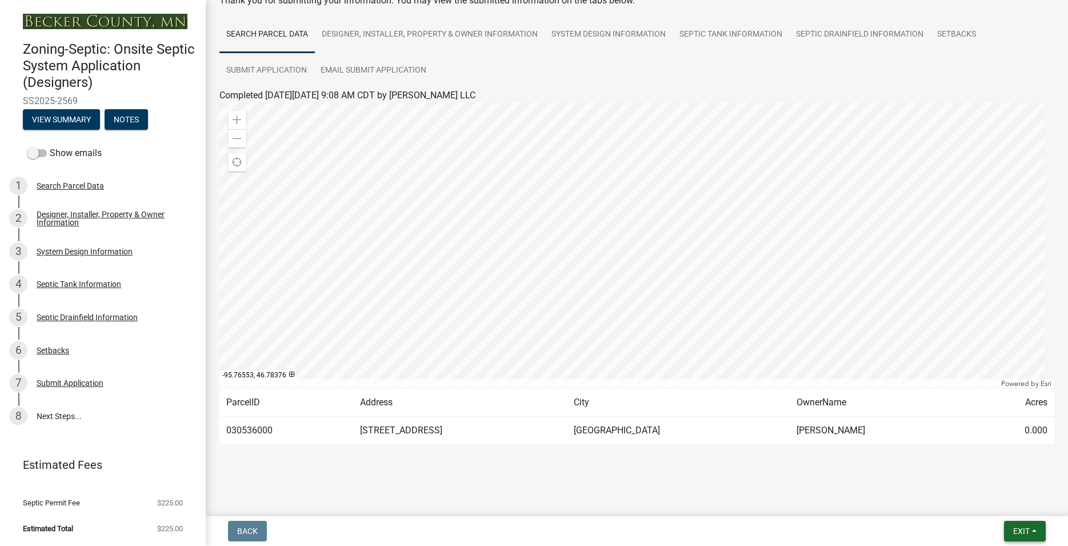
click at [1023, 533] on span "Exit" at bounding box center [1021, 530] width 17 height 9
click at [1008, 508] on button "Save & Exit" at bounding box center [999, 500] width 91 height 27
